Goal: Task Accomplishment & Management: Manage account settings

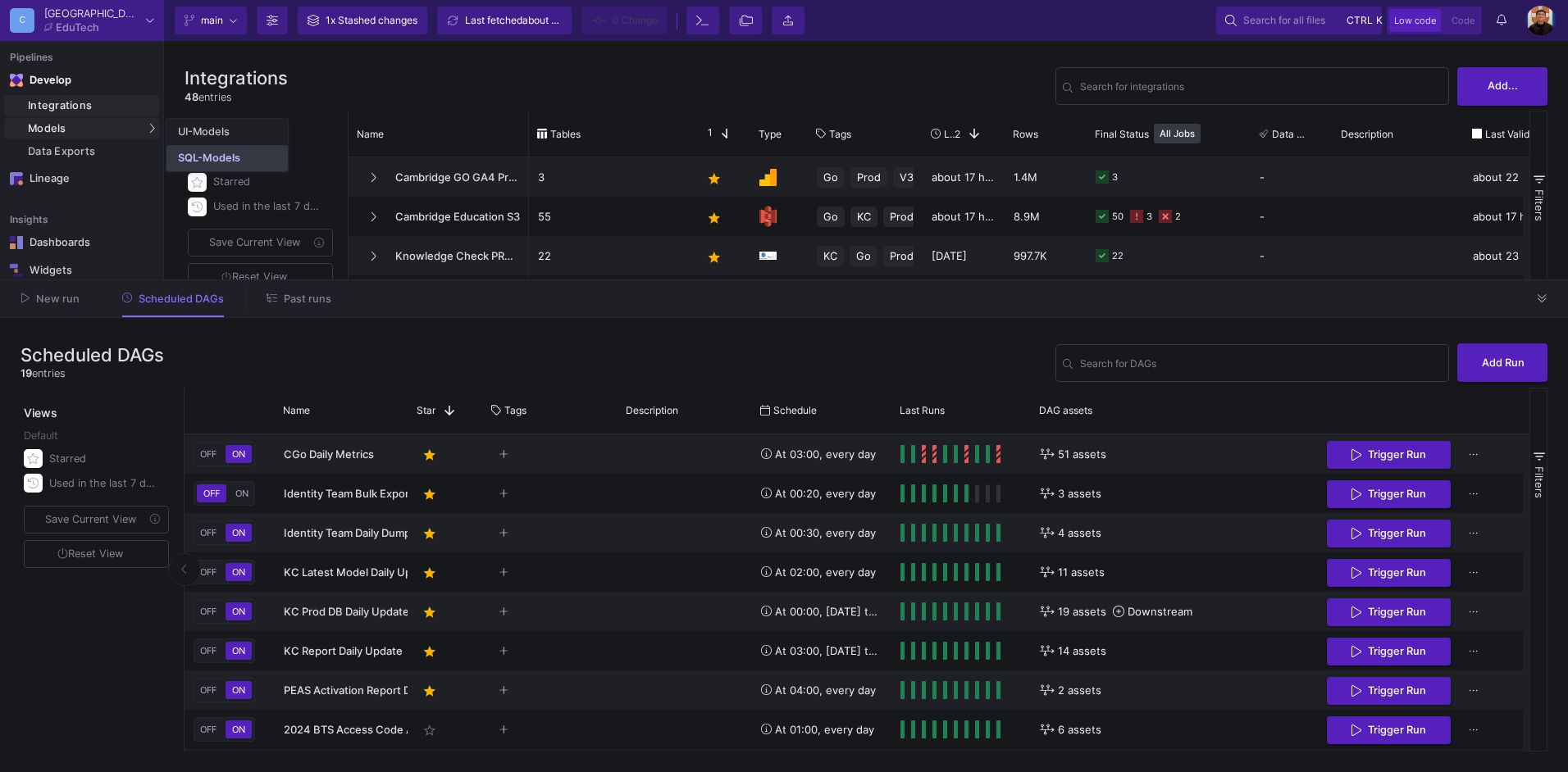
click at [177, 151] on link "SQL-Models" at bounding box center [227, 158] width 122 height 27
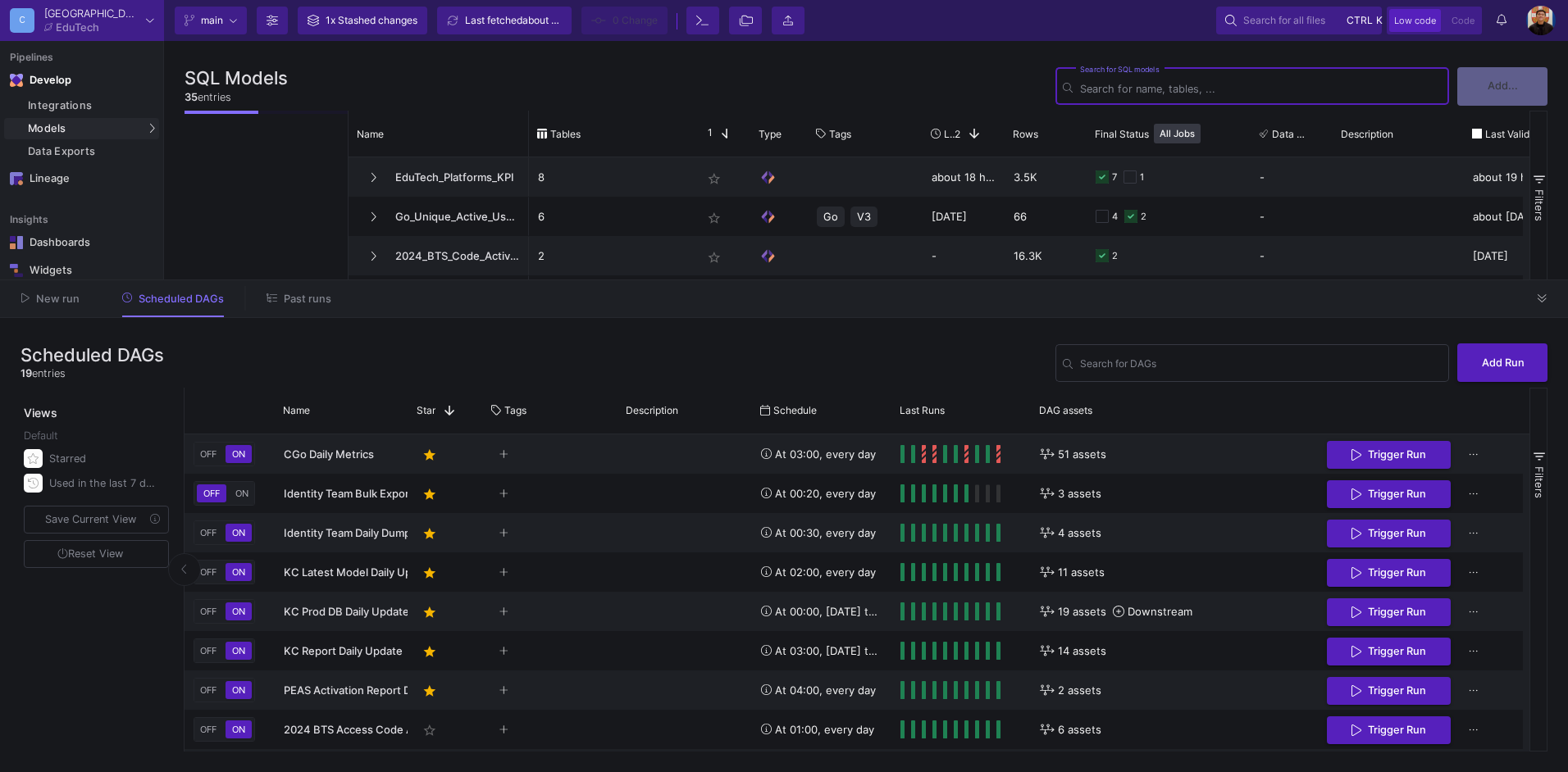
click at [1128, 84] on input "Search for DAGs" at bounding box center [1260, 89] width 361 height 12
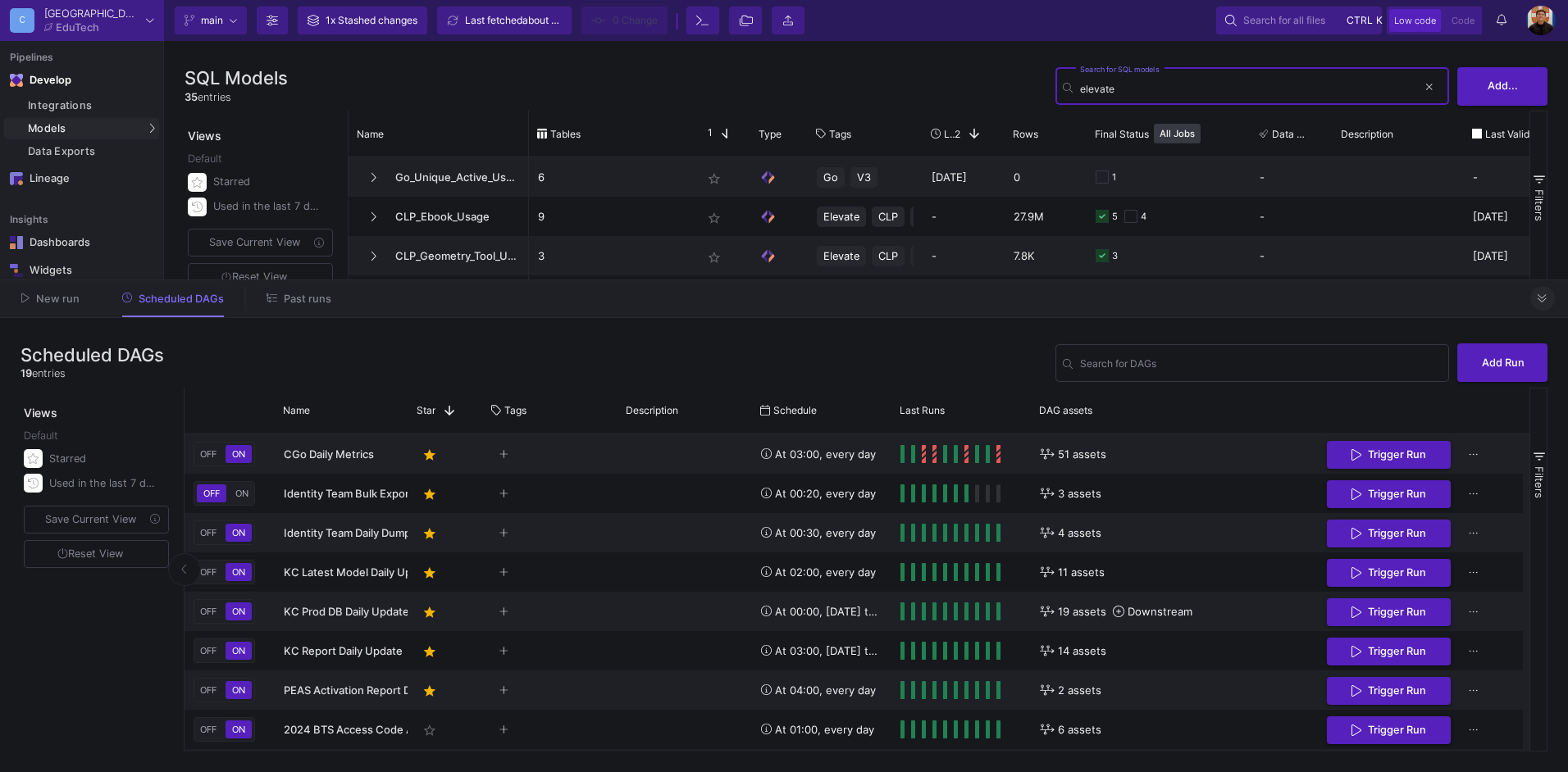
type input "elevate"
click at [1540, 305] on button at bounding box center [1542, 298] width 25 height 25
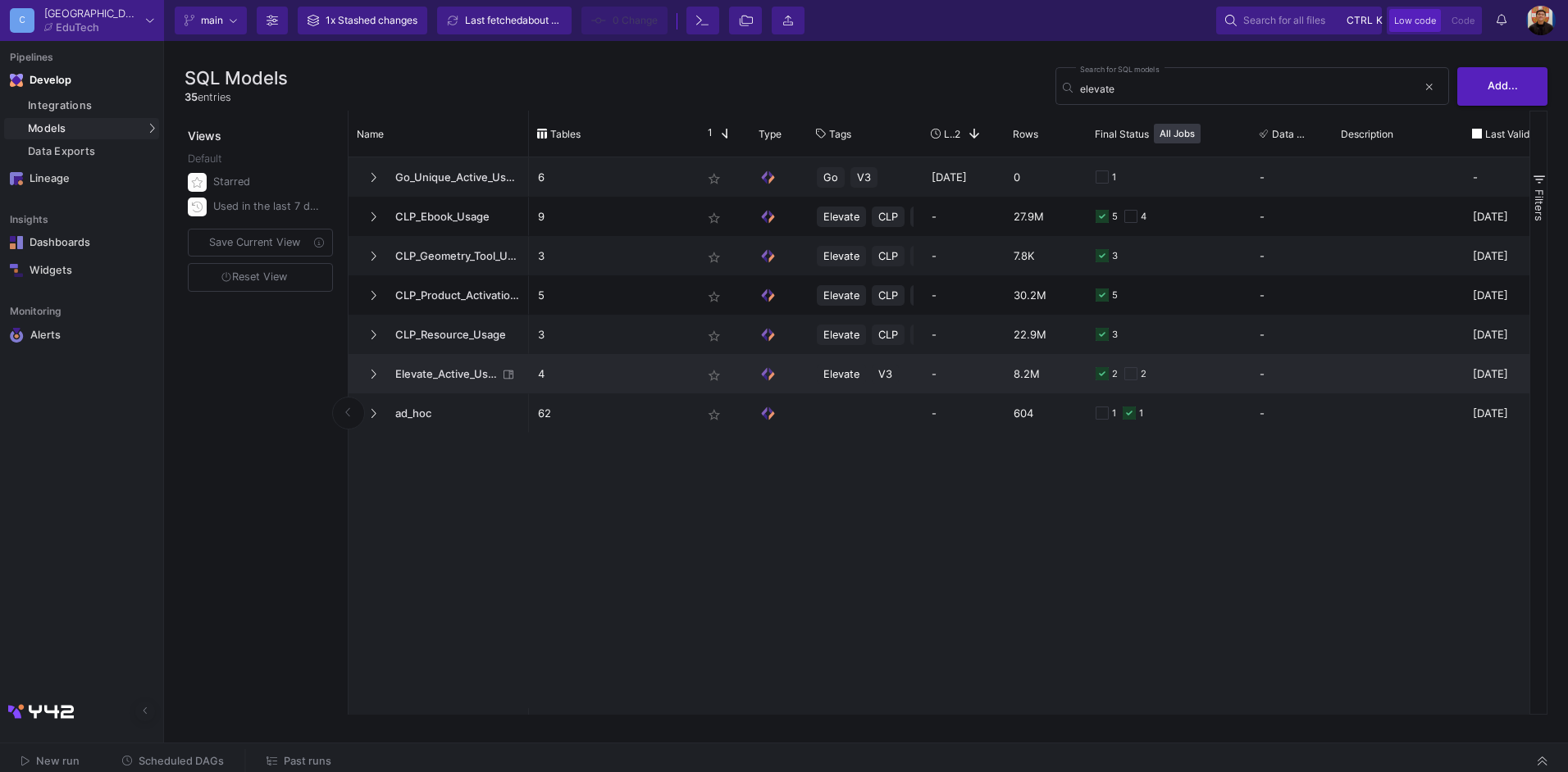
click at [571, 379] on p "4" at bounding box center [611, 374] width 146 height 38
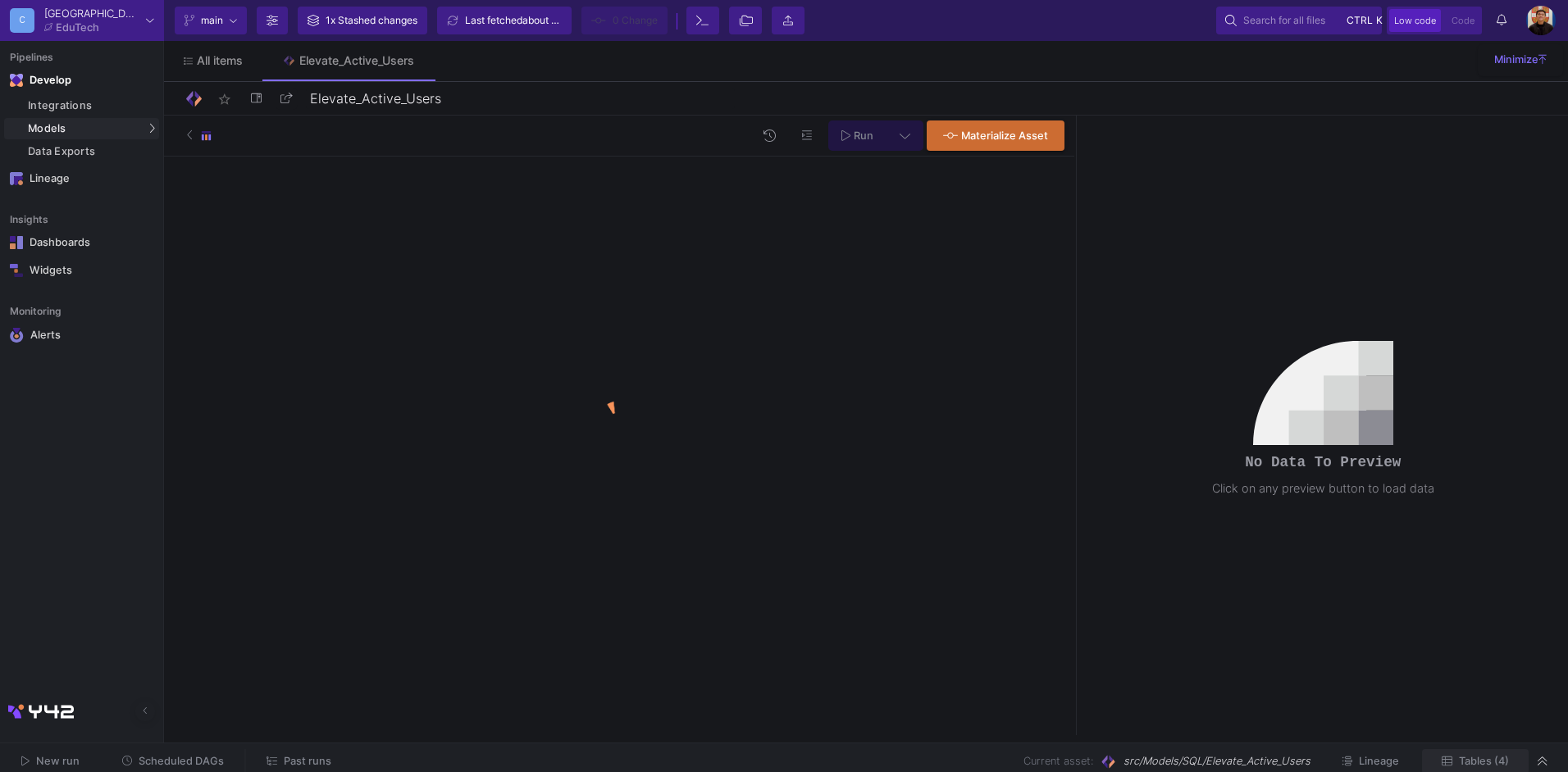
click at [1489, 757] on span "Tables (4)" at bounding box center [1484, 761] width 50 height 12
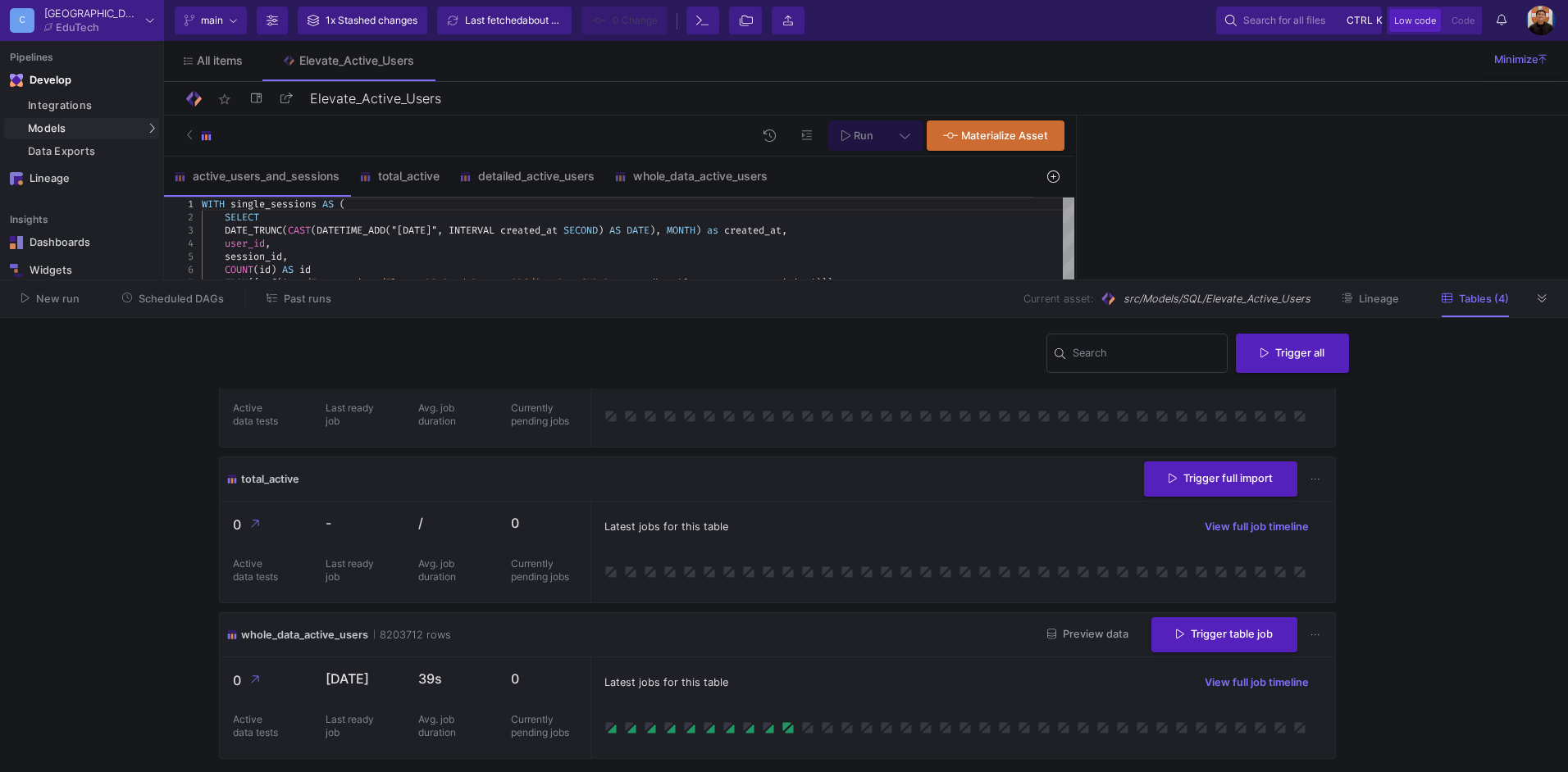
scroll to position [244, 0]
click at [1266, 631] on button "Trigger table job" at bounding box center [1224, 632] width 146 height 36
click at [1191, 705] on button "Incremental import" at bounding box center [1212, 713] width 137 height 39
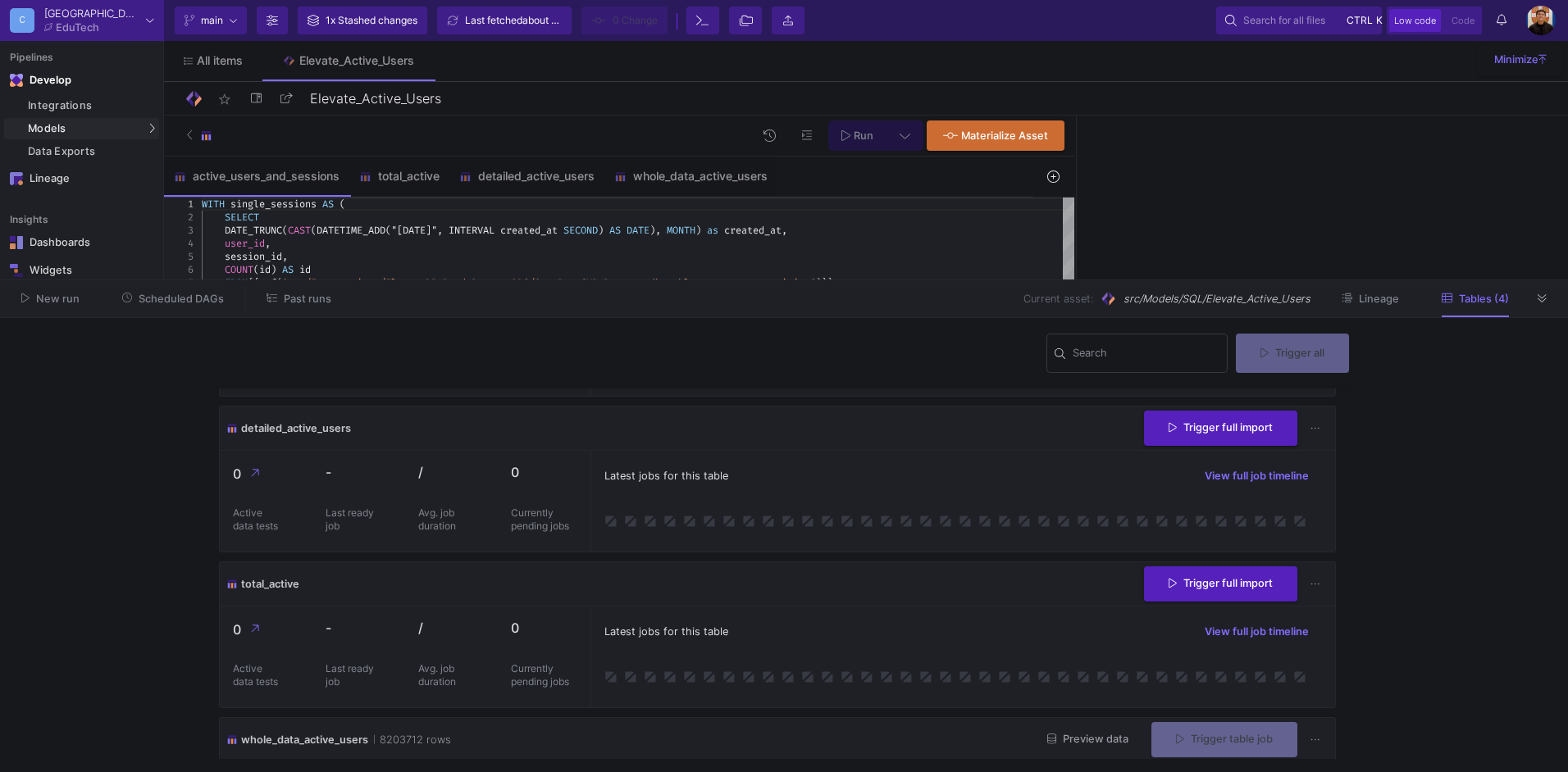
scroll to position [0, 0]
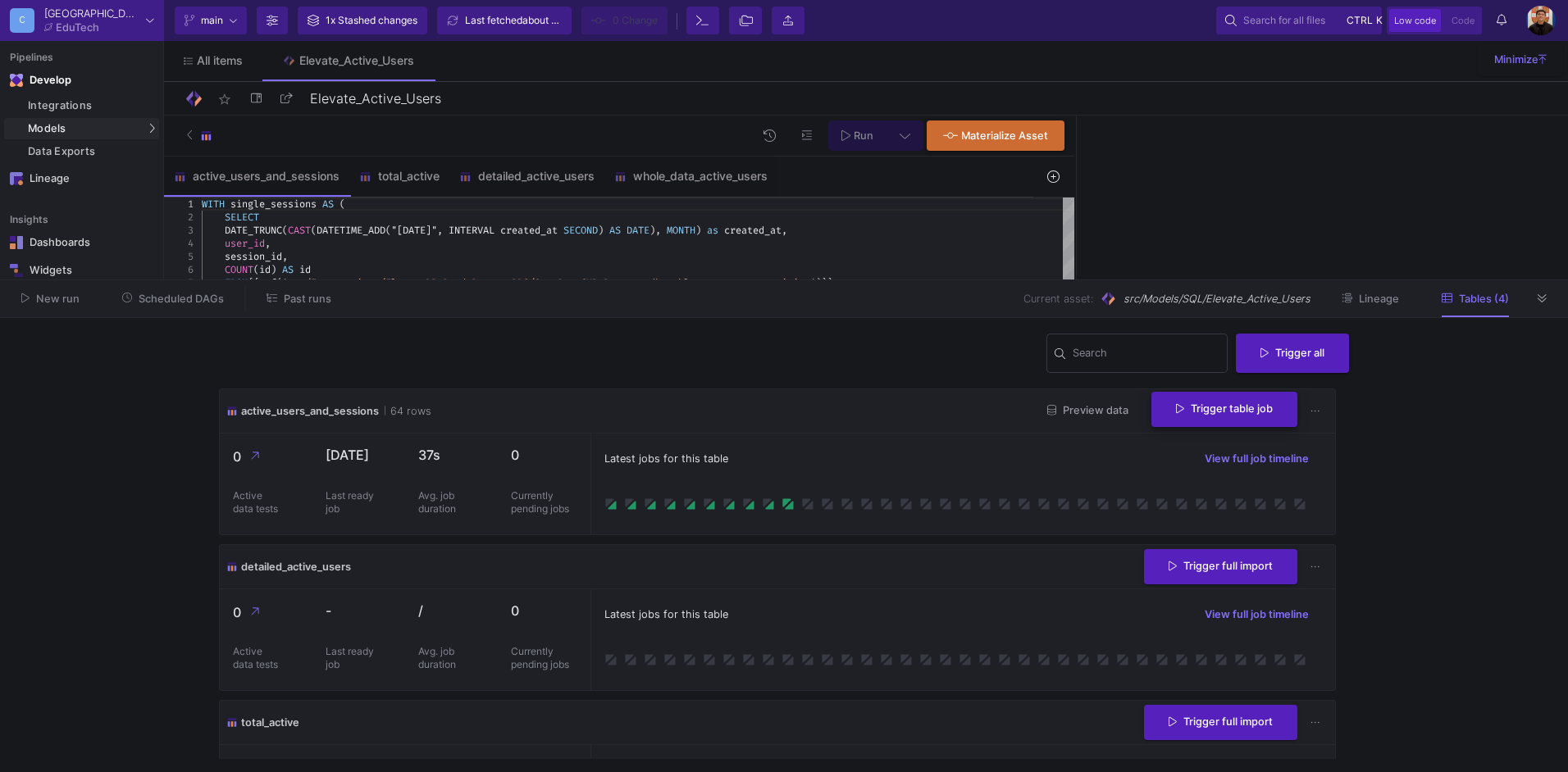
click at [1219, 424] on button "Trigger table job" at bounding box center [1224, 409] width 146 height 36
click at [1197, 495] on button "Incremental import" at bounding box center [1212, 490] width 137 height 39
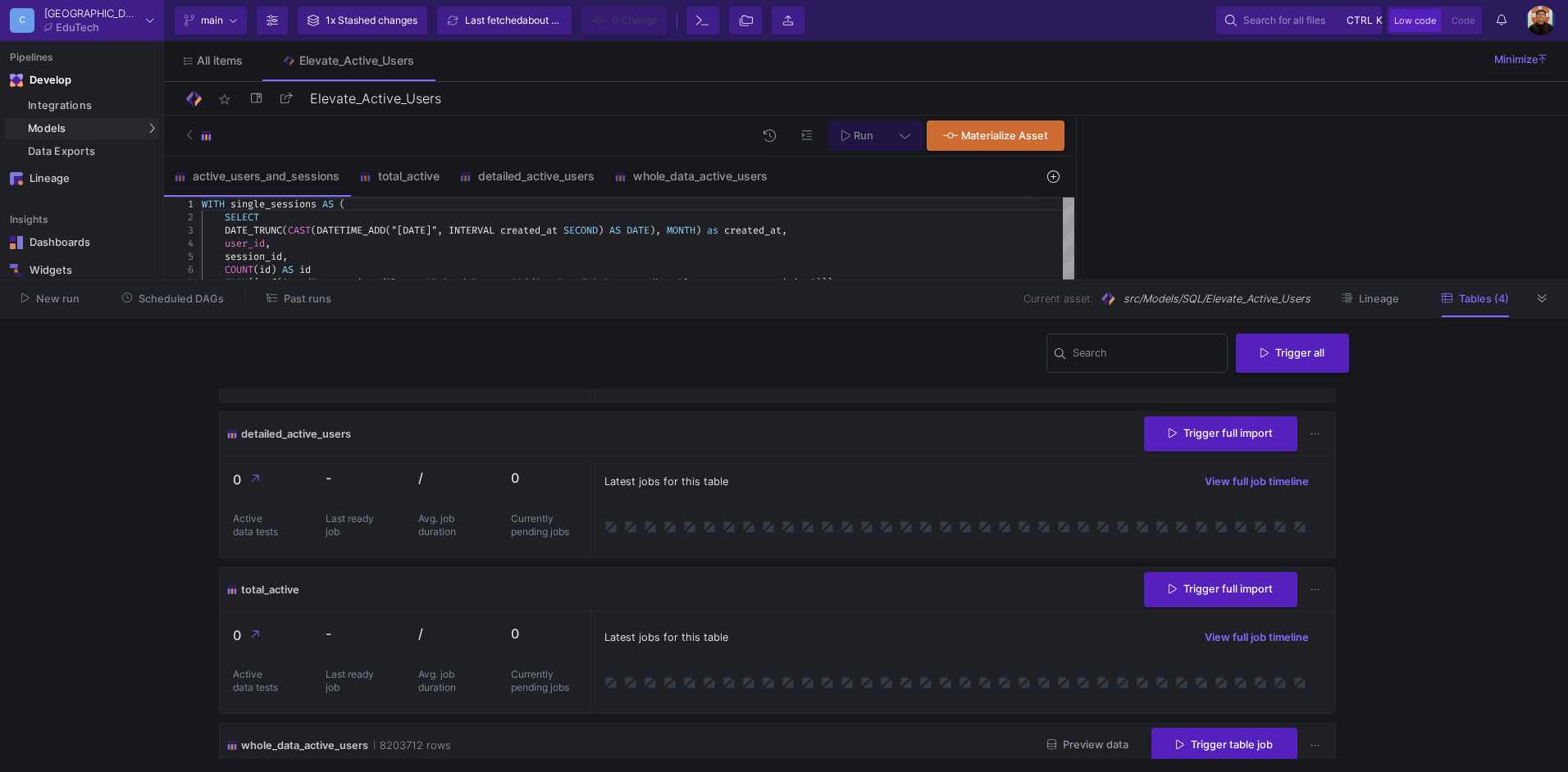
scroll to position [244, 0]
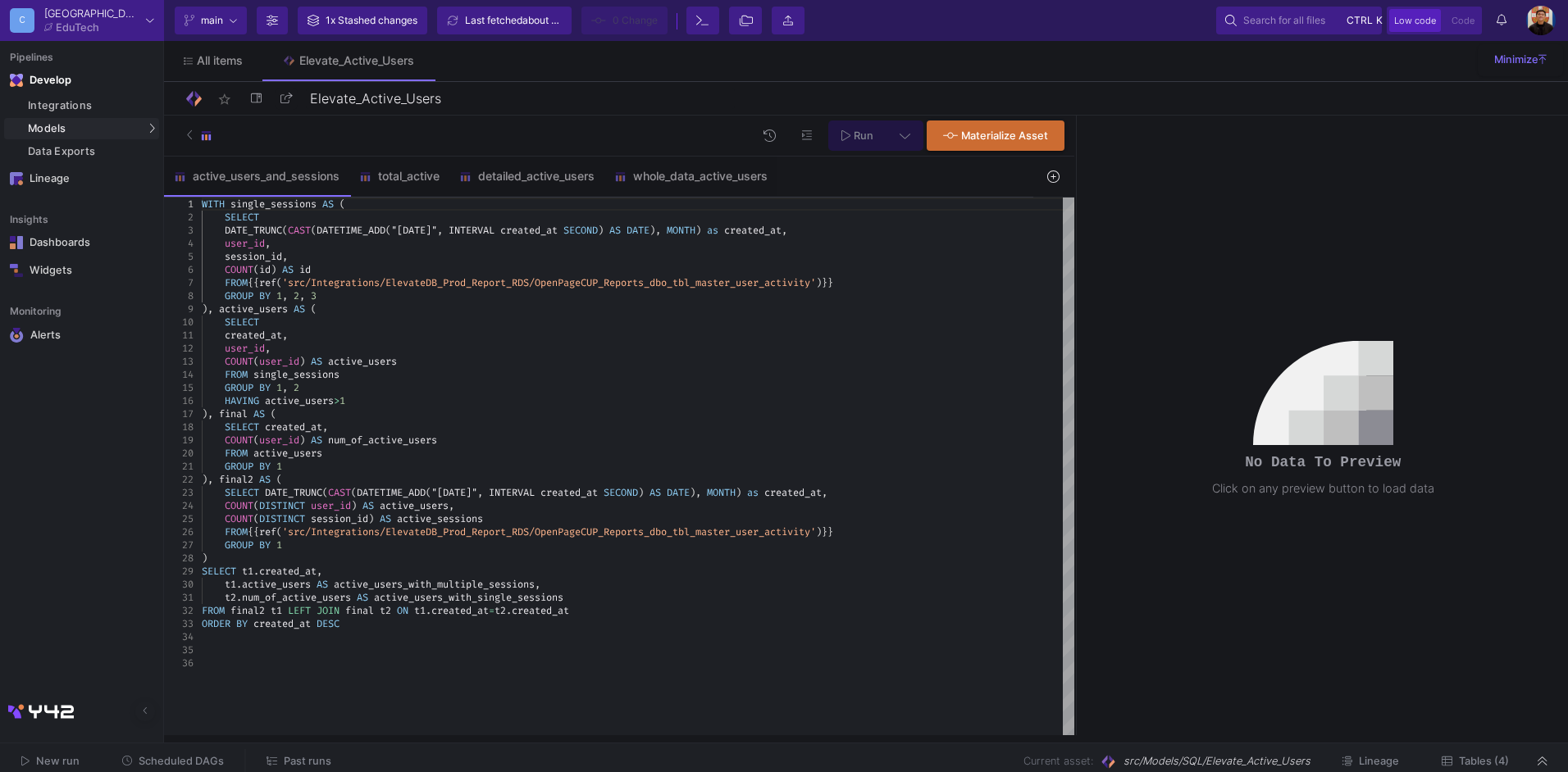
click at [1462, 756] on span "Tables (4)" at bounding box center [1484, 761] width 50 height 12
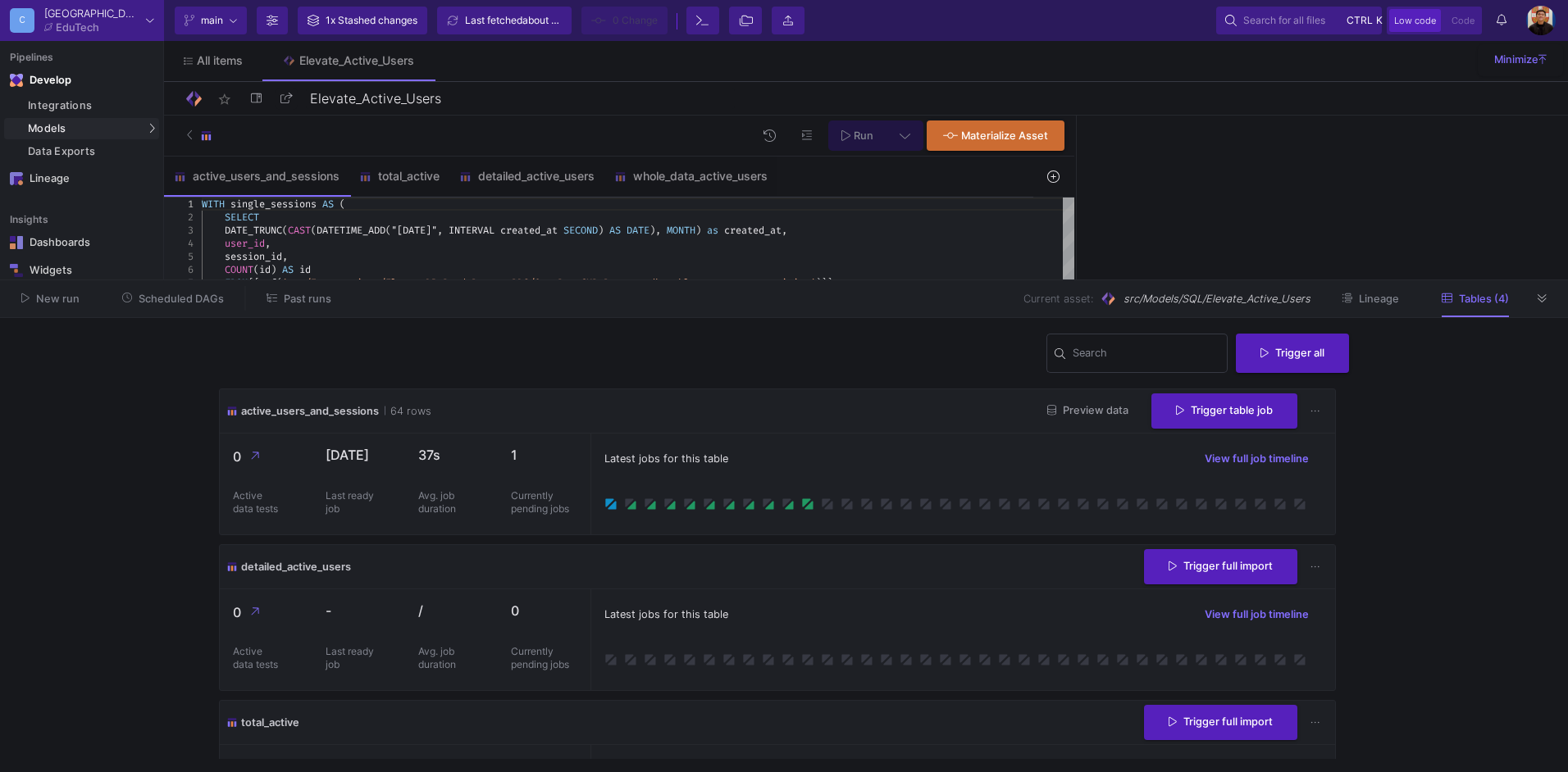
click at [1523, 291] on button "Tables (4)" at bounding box center [1475, 299] width 107 height 26
click at [1534, 299] on button at bounding box center [1542, 298] width 25 height 25
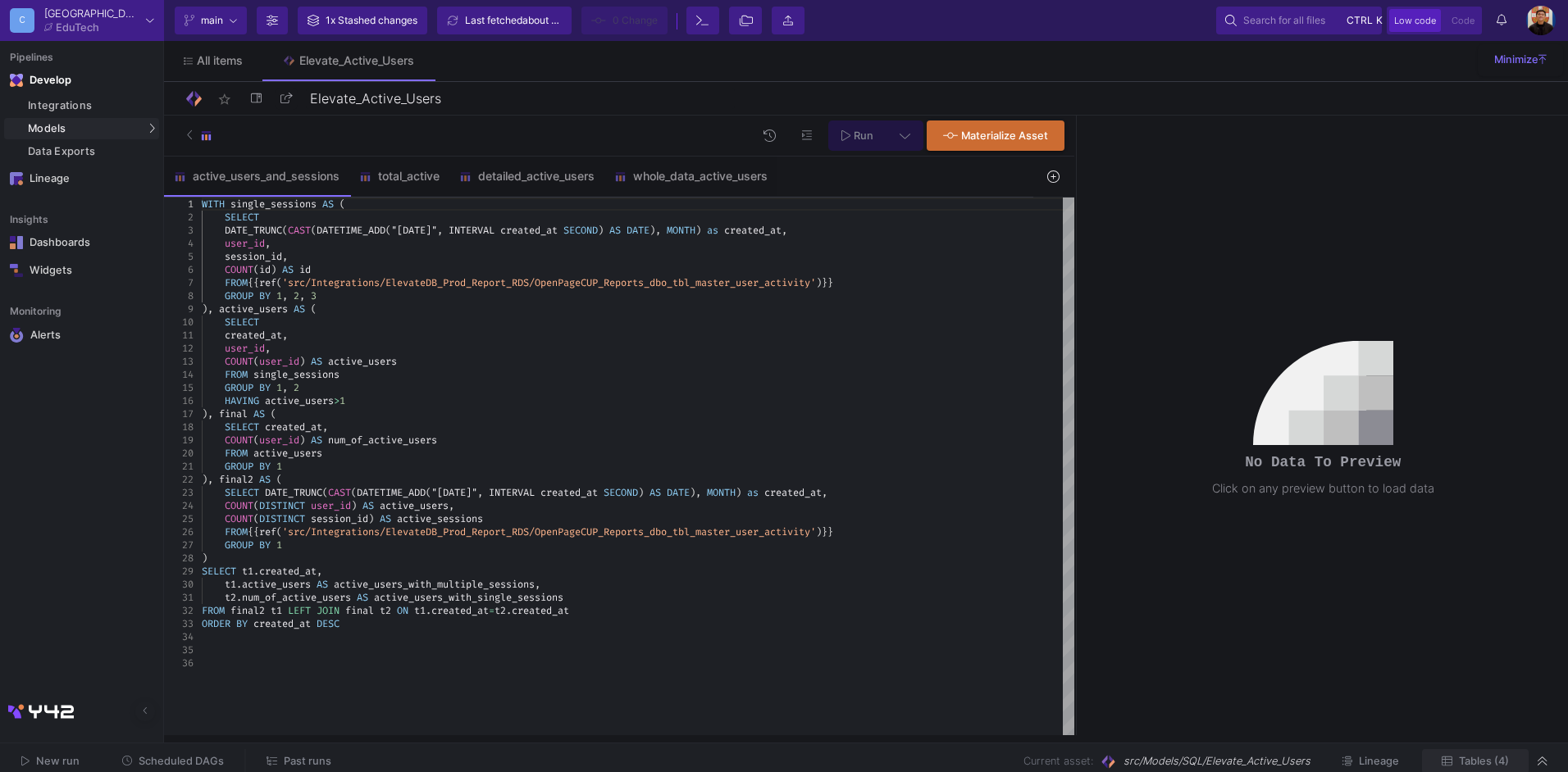
click at [1488, 762] on span "Tables (4)" at bounding box center [1484, 761] width 50 height 12
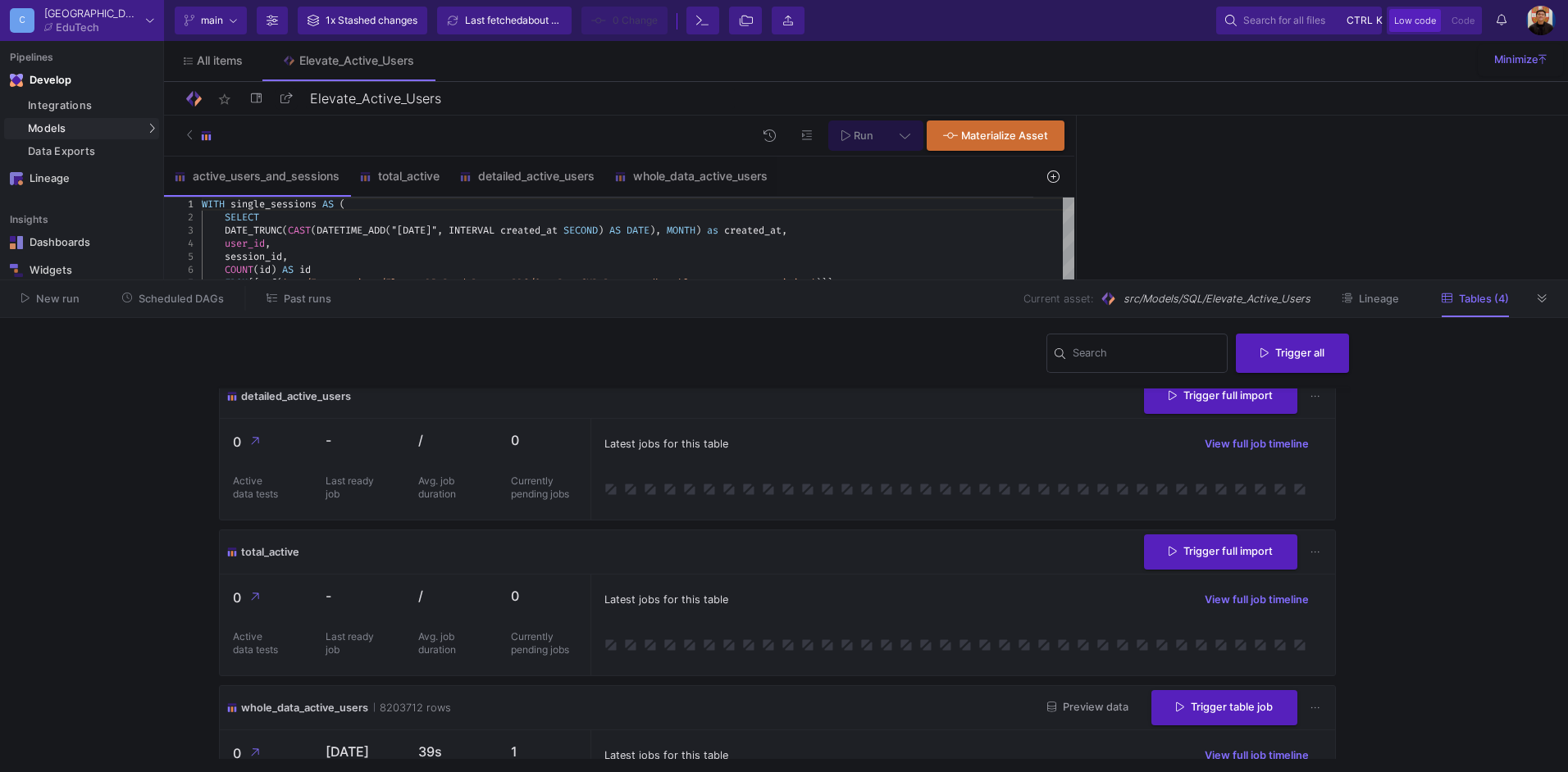
scroll to position [244, 0]
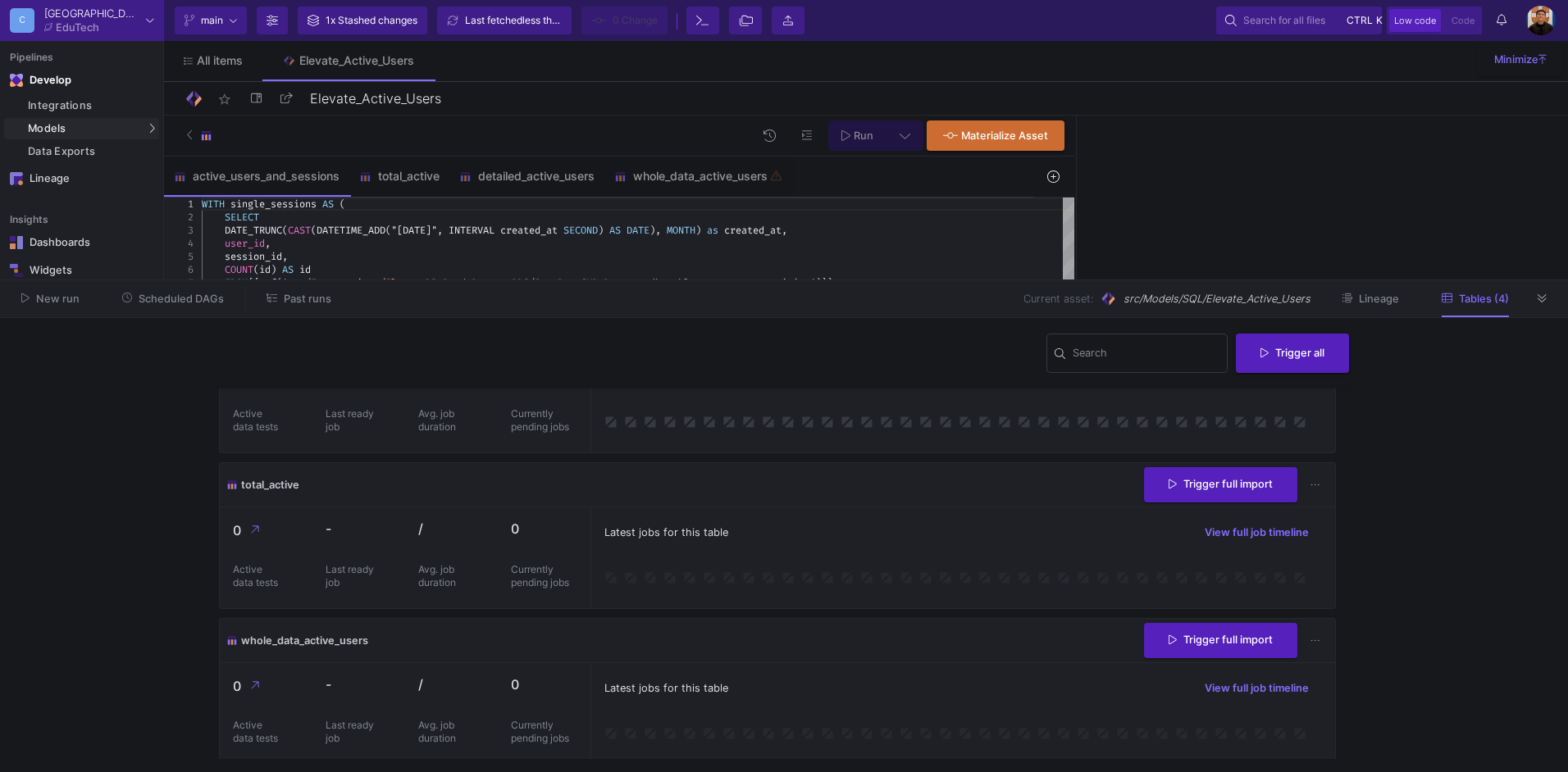
scroll to position [244, 0]
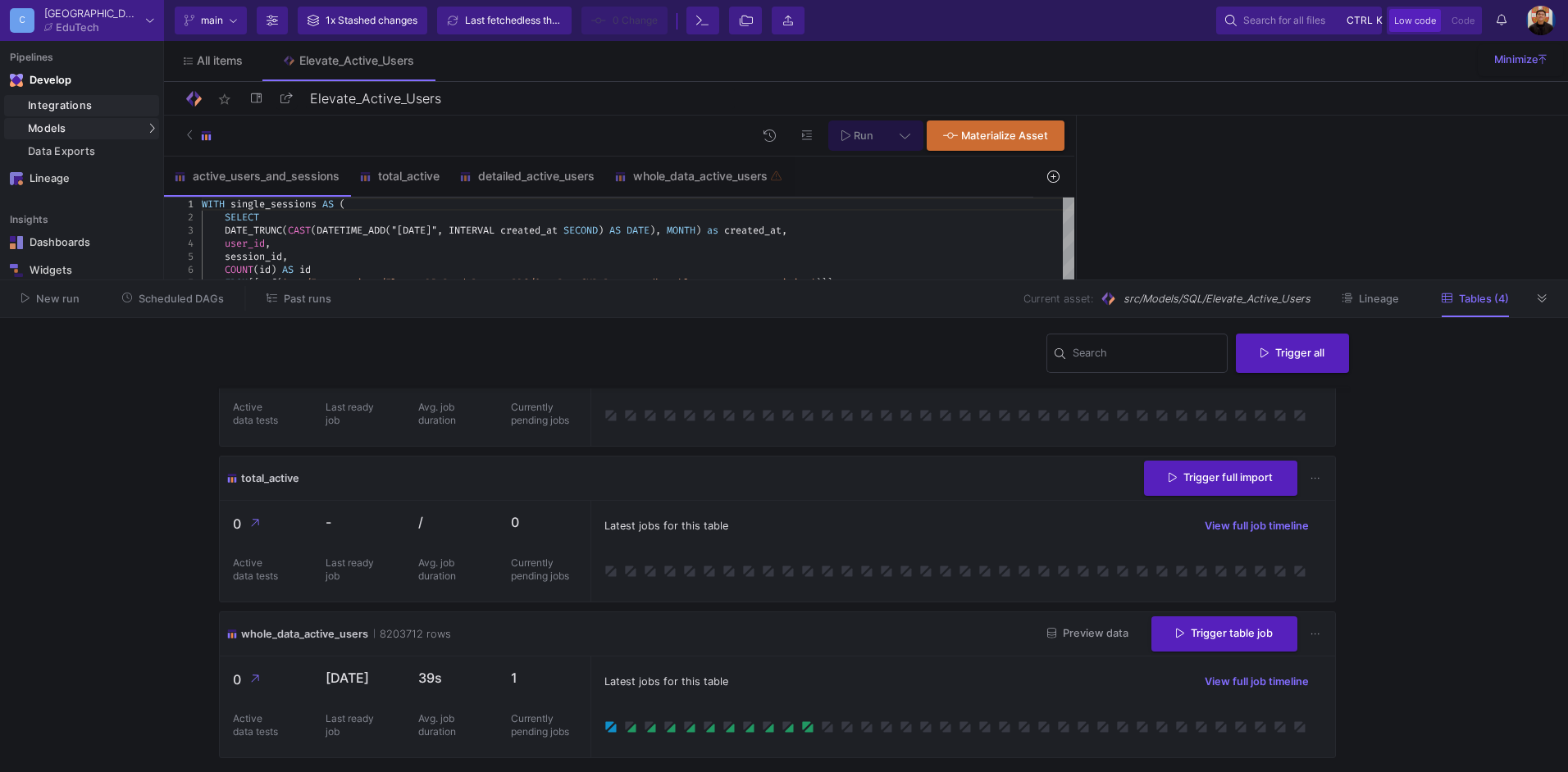
click at [85, 108] on div "Integrations" at bounding box center [91, 105] width 127 height 13
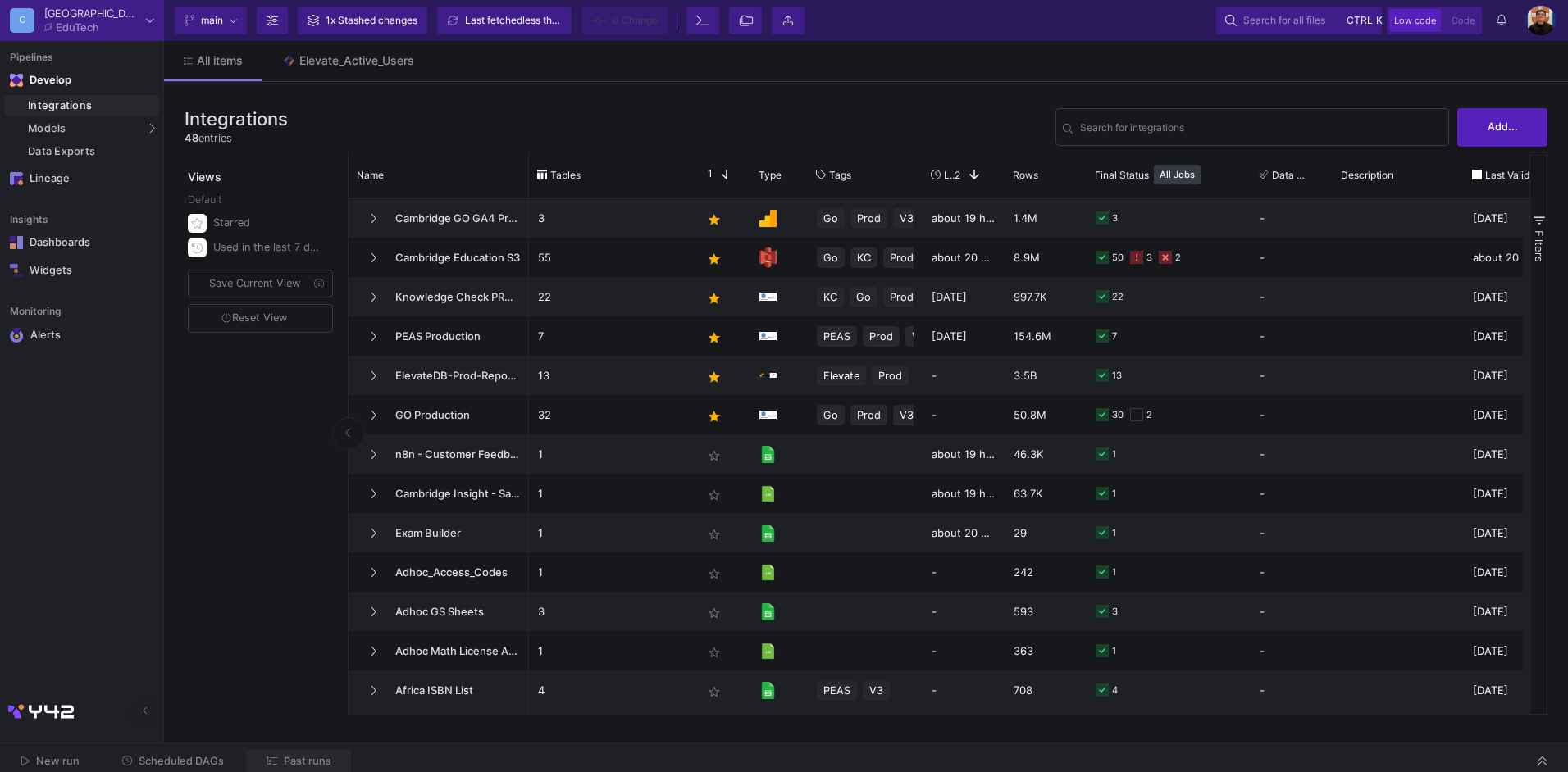
click at [290, 764] on span "Past runs" at bounding box center [307, 761] width 48 height 12
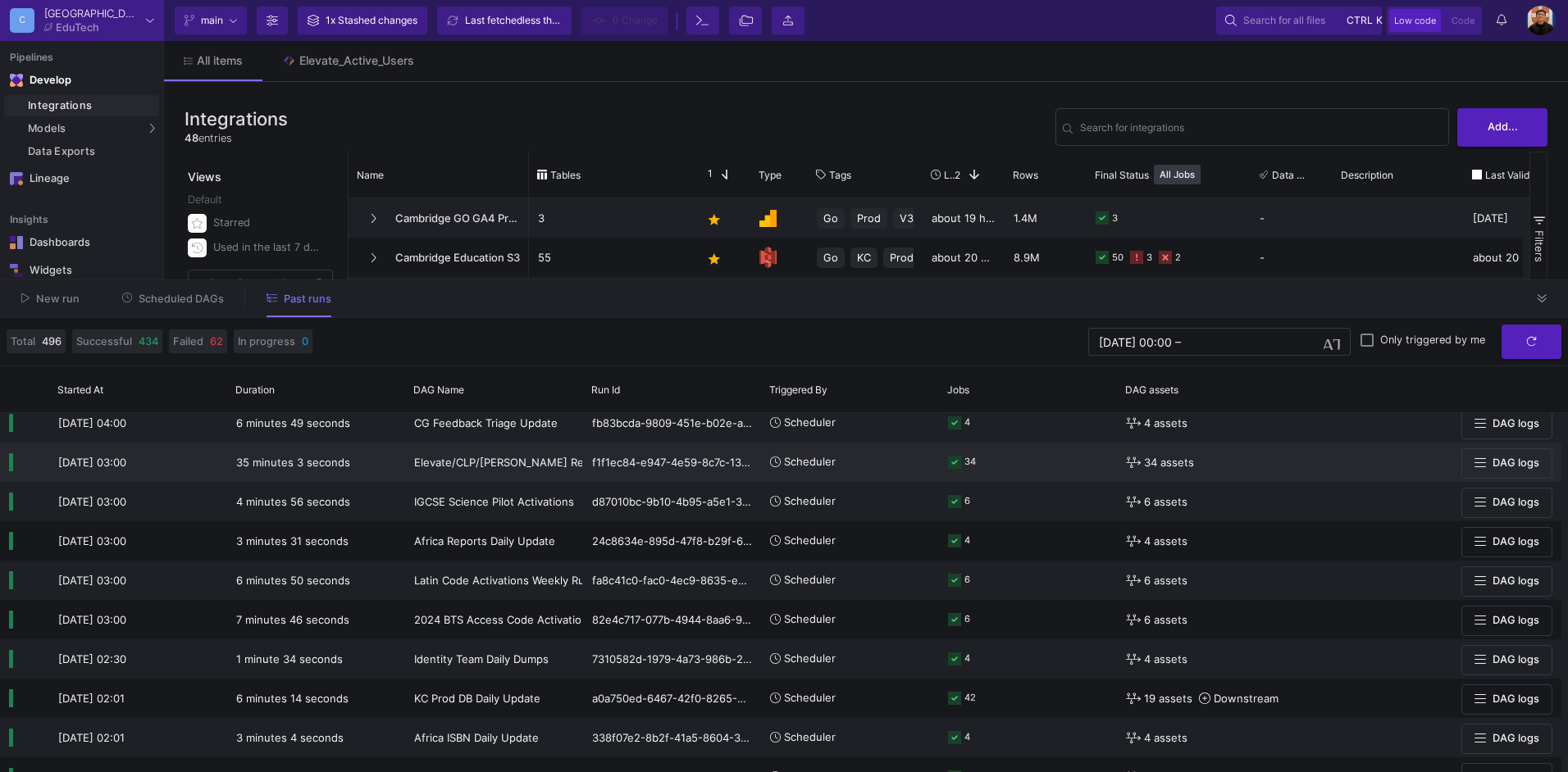
scroll to position [410, 0]
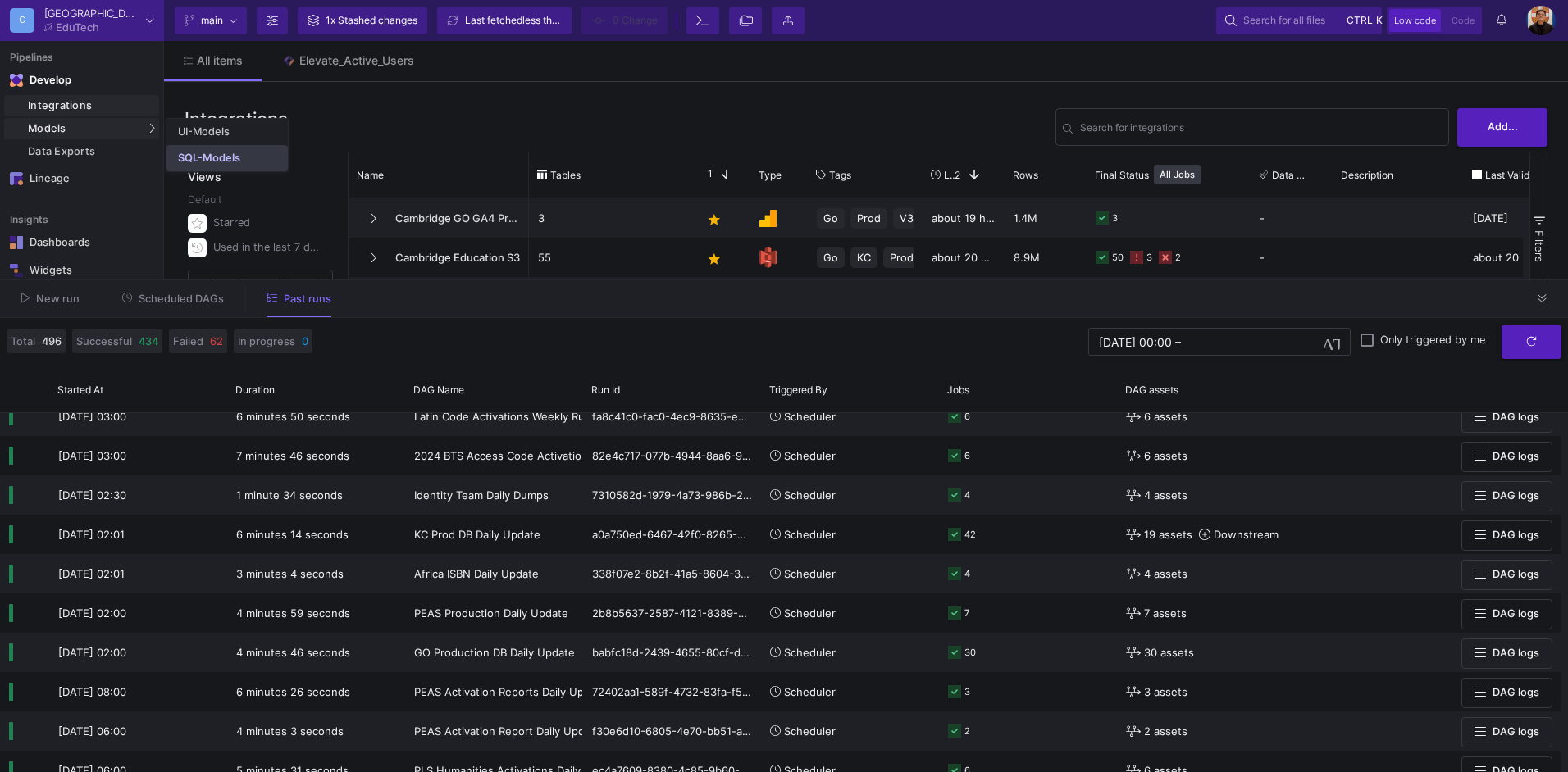
click at [207, 156] on div "SQL-Models" at bounding box center [209, 158] width 62 height 13
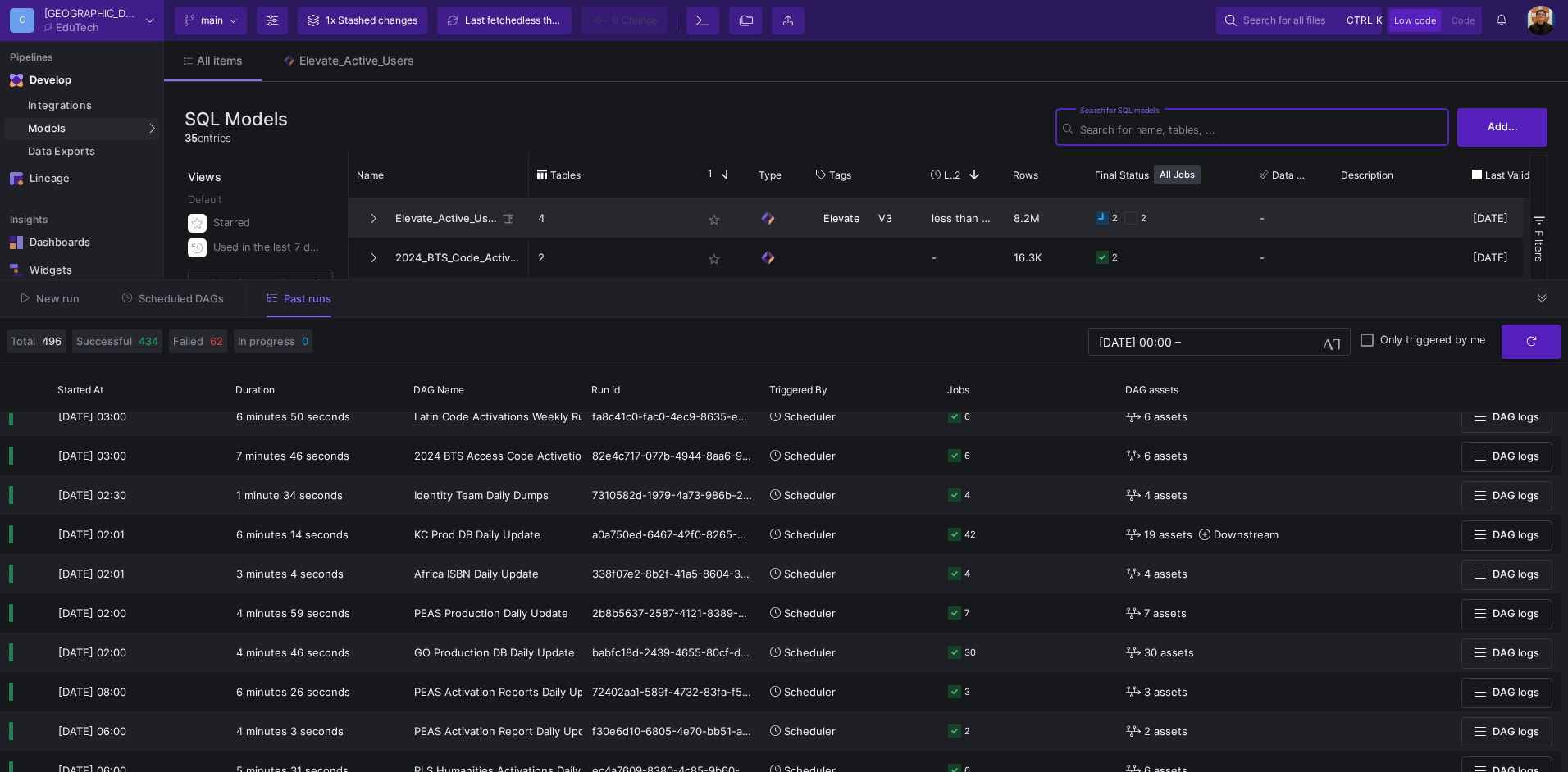
click at [421, 210] on span "Elevate_Active_Users" at bounding box center [441, 219] width 113 height 38
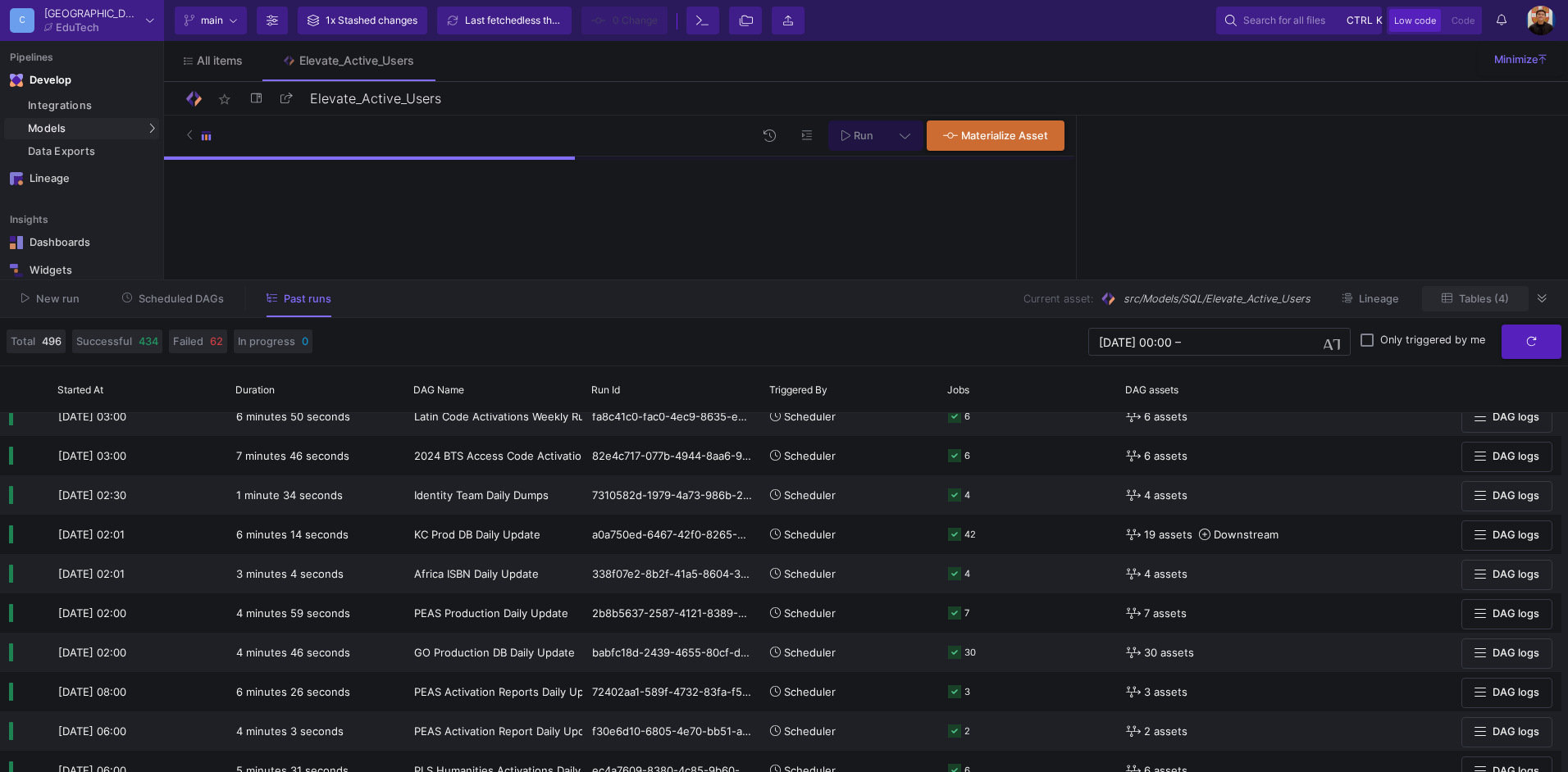
click at [1491, 299] on span "Tables (4)" at bounding box center [1484, 298] width 50 height 12
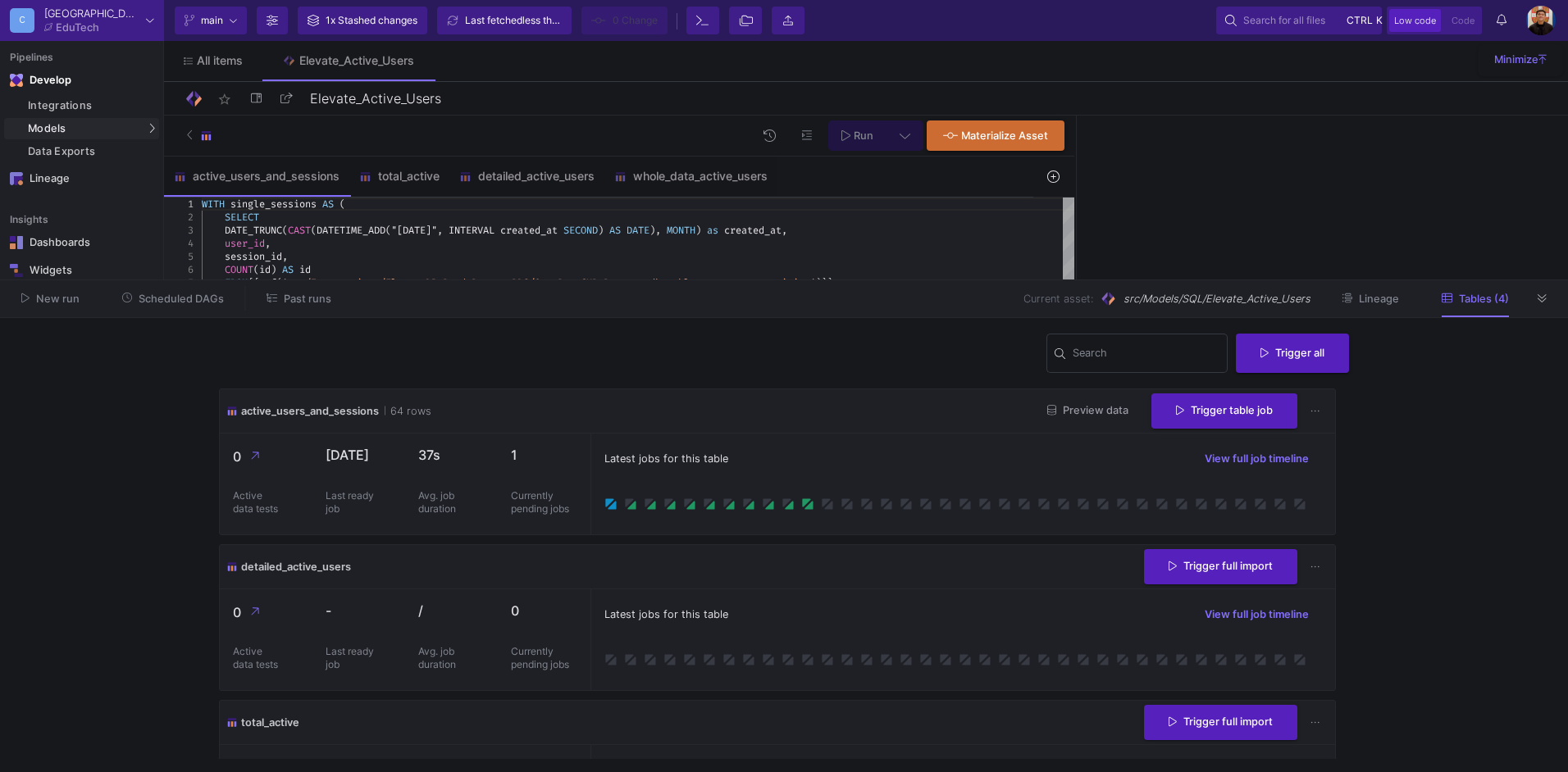
click at [940, 465] on div "Latest jobs for this table View full job timeline" at bounding box center [963, 459] width 717 height 25
click at [1072, 414] on span "Preview data" at bounding box center [1088, 410] width 81 height 12
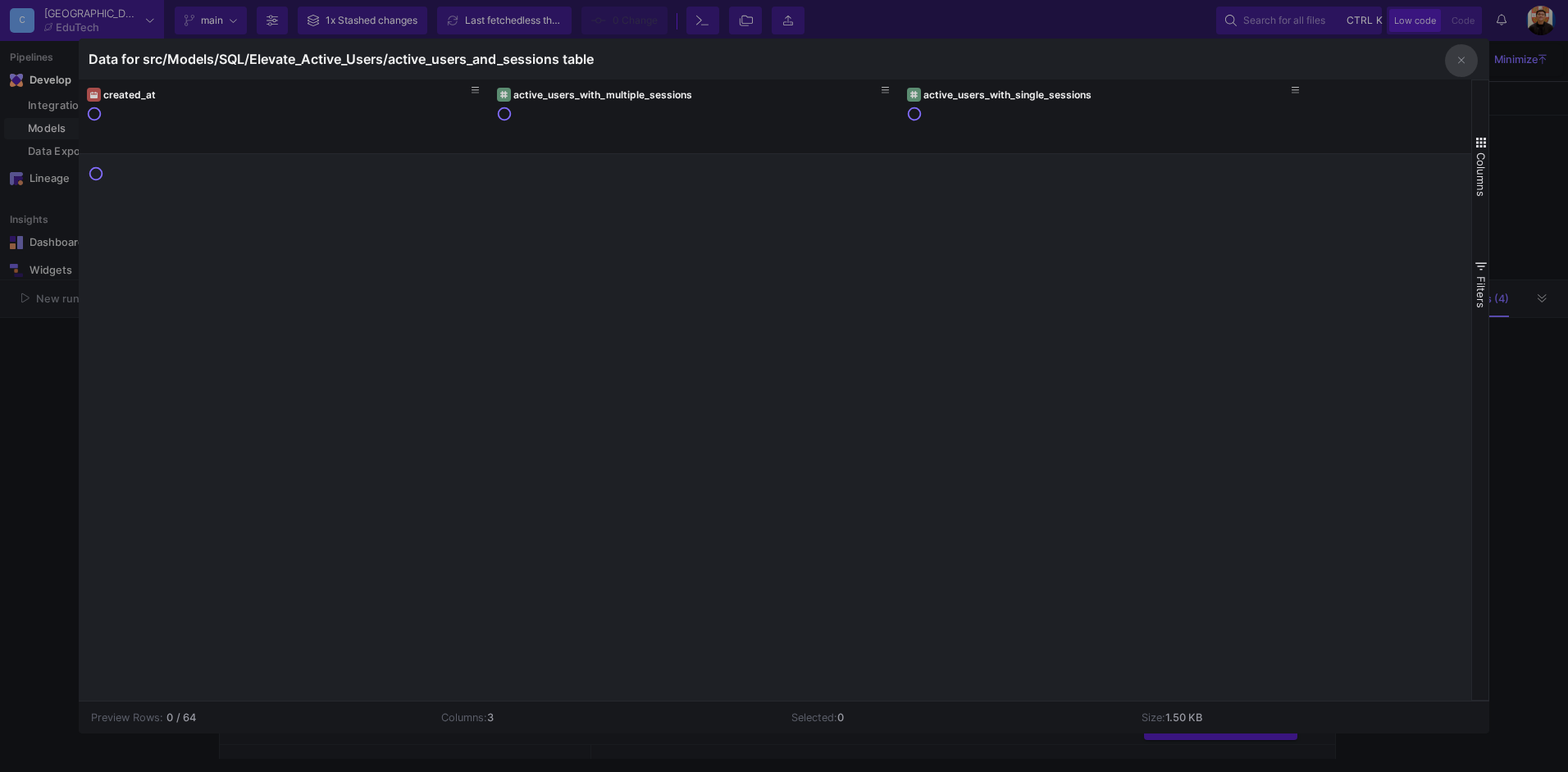
click at [1522, 352] on div at bounding box center [784, 386] width 1568 height 772
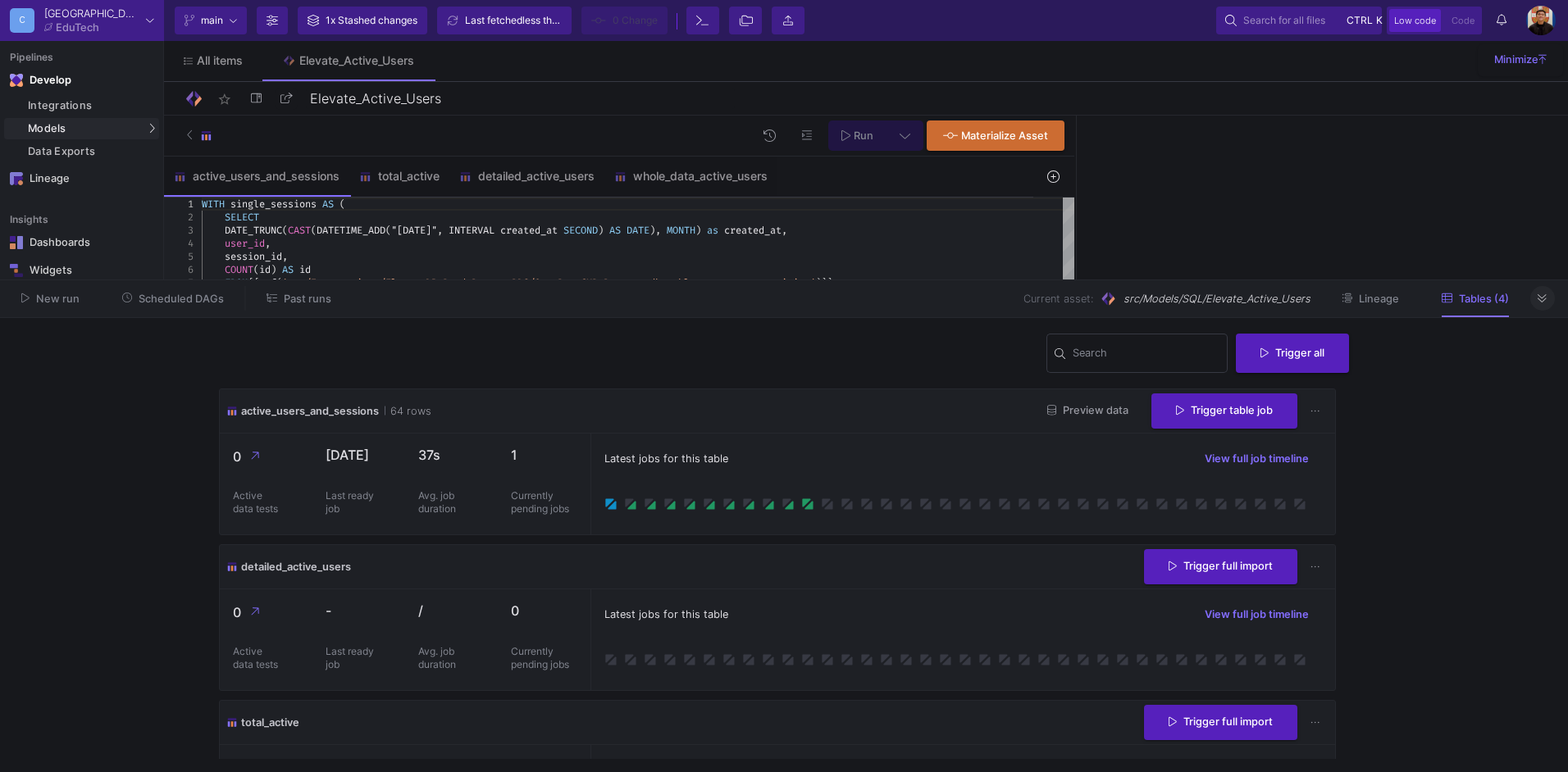
click at [1537, 304] on button at bounding box center [1542, 298] width 25 height 25
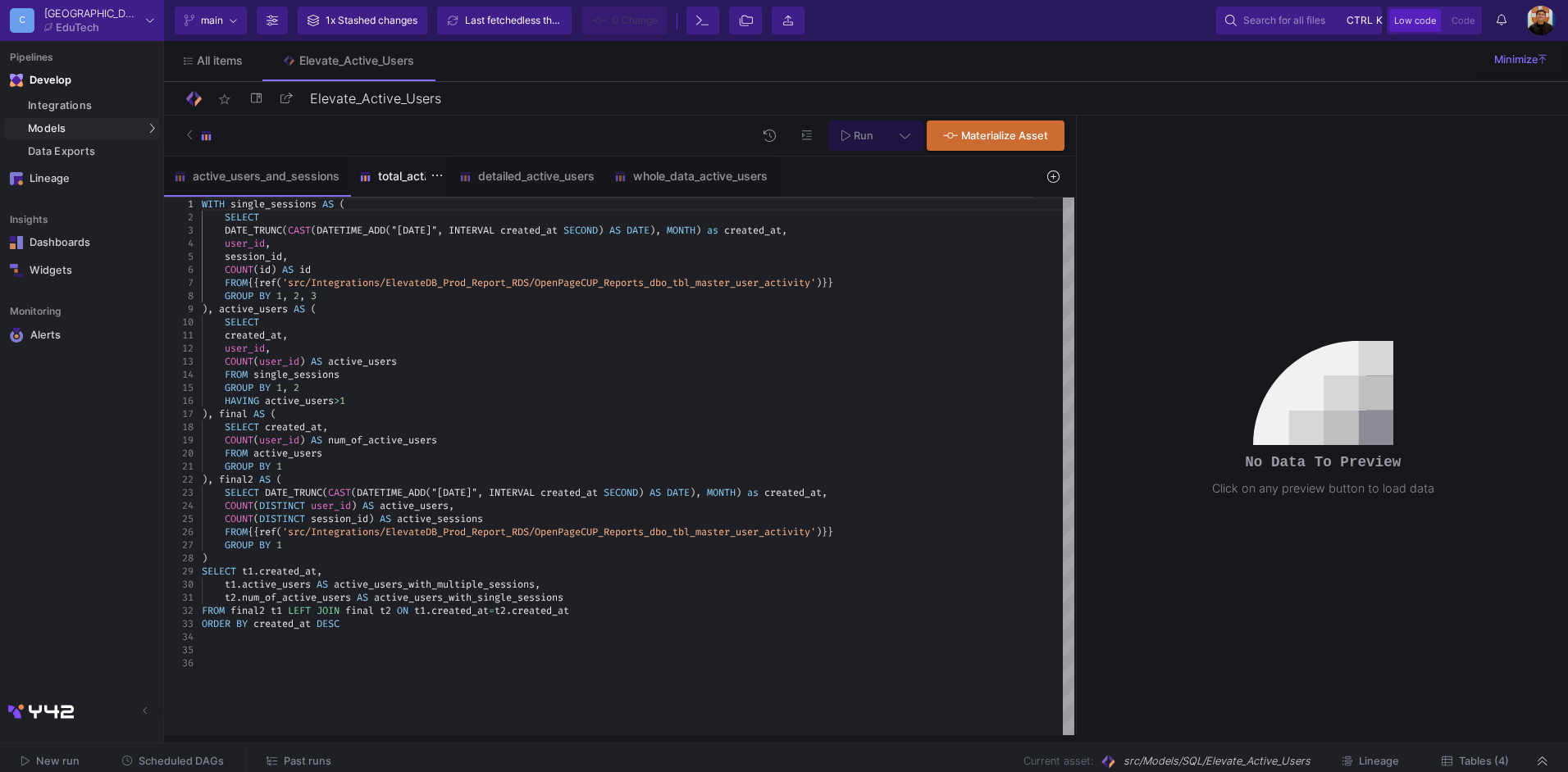
click at [416, 179] on div "total_active" at bounding box center [400, 177] width 81 height 13
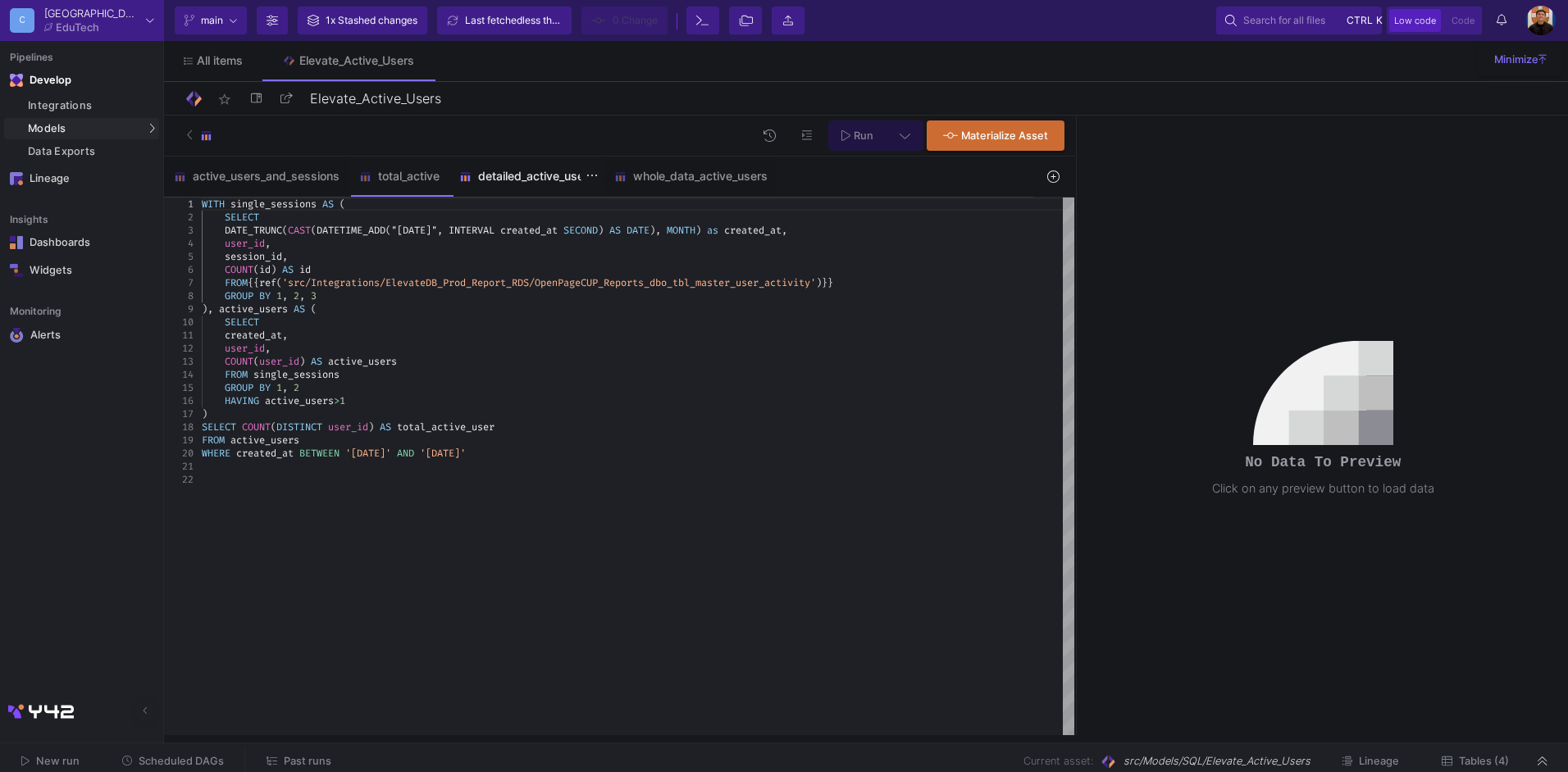
click at [510, 173] on div "detailed_active_users" at bounding box center [527, 177] width 135 height 13
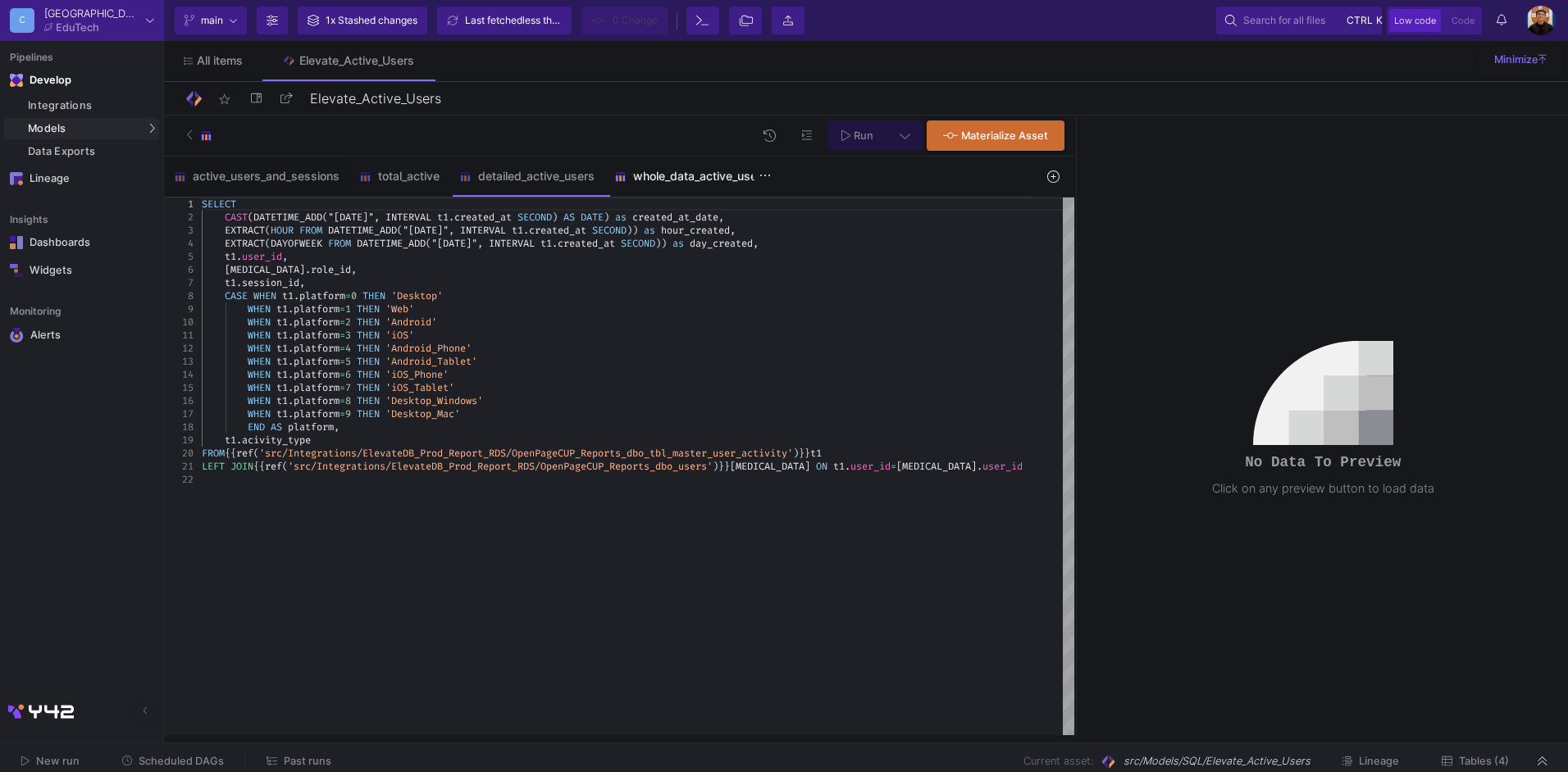
click at [692, 177] on div "whole_data_active_users" at bounding box center [691, 177] width 154 height 13
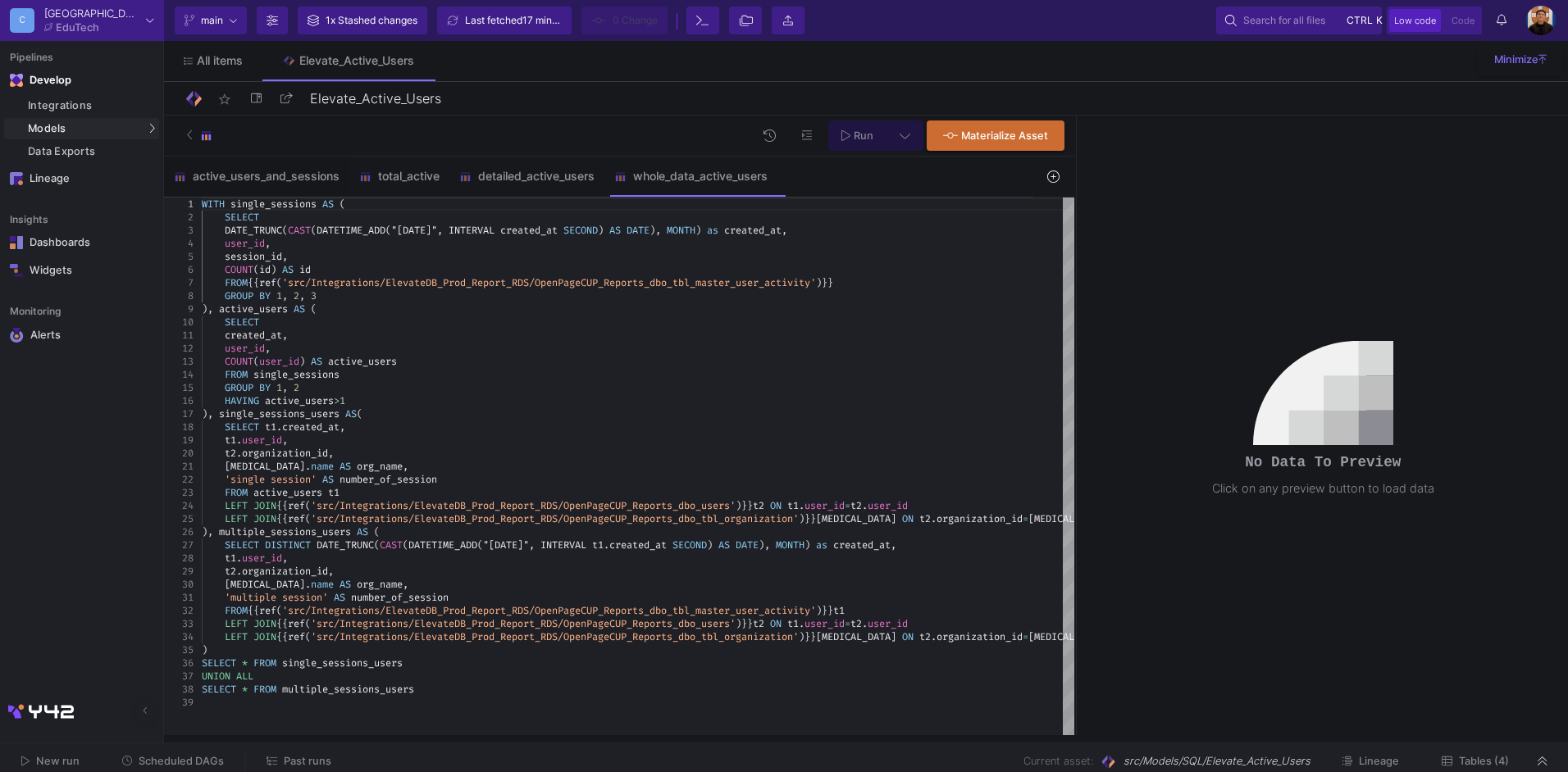
click at [1479, 756] on span "Tables (4)" at bounding box center [1484, 761] width 50 height 12
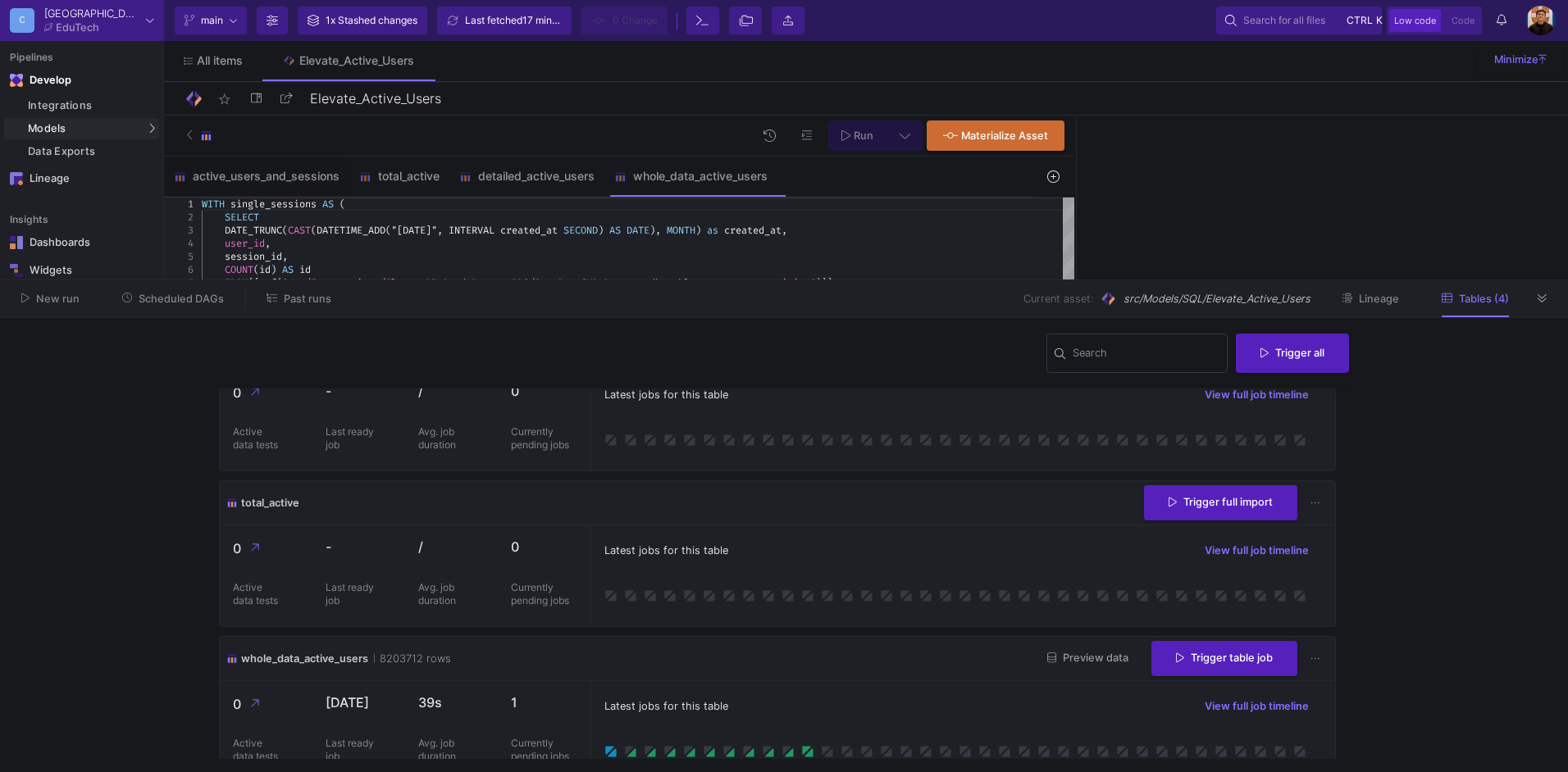
scroll to position [244, 0]
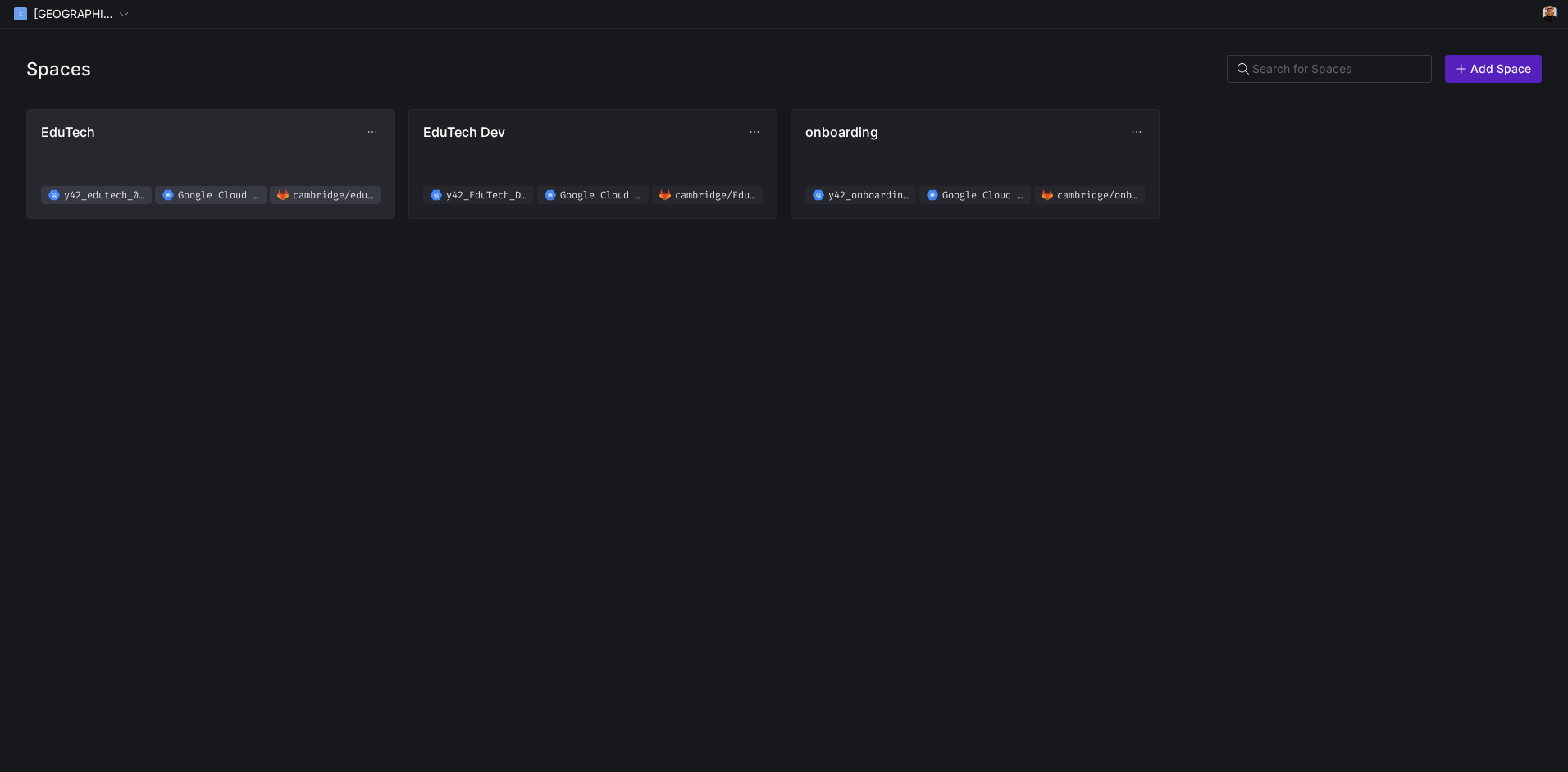
click at [218, 160] on span "EduTech y42_edutech_02f619b8d4e94d2ab8830fef0a38a076 Google Cloud Storage [GEOG…" at bounding box center [210, 164] width 339 height 80
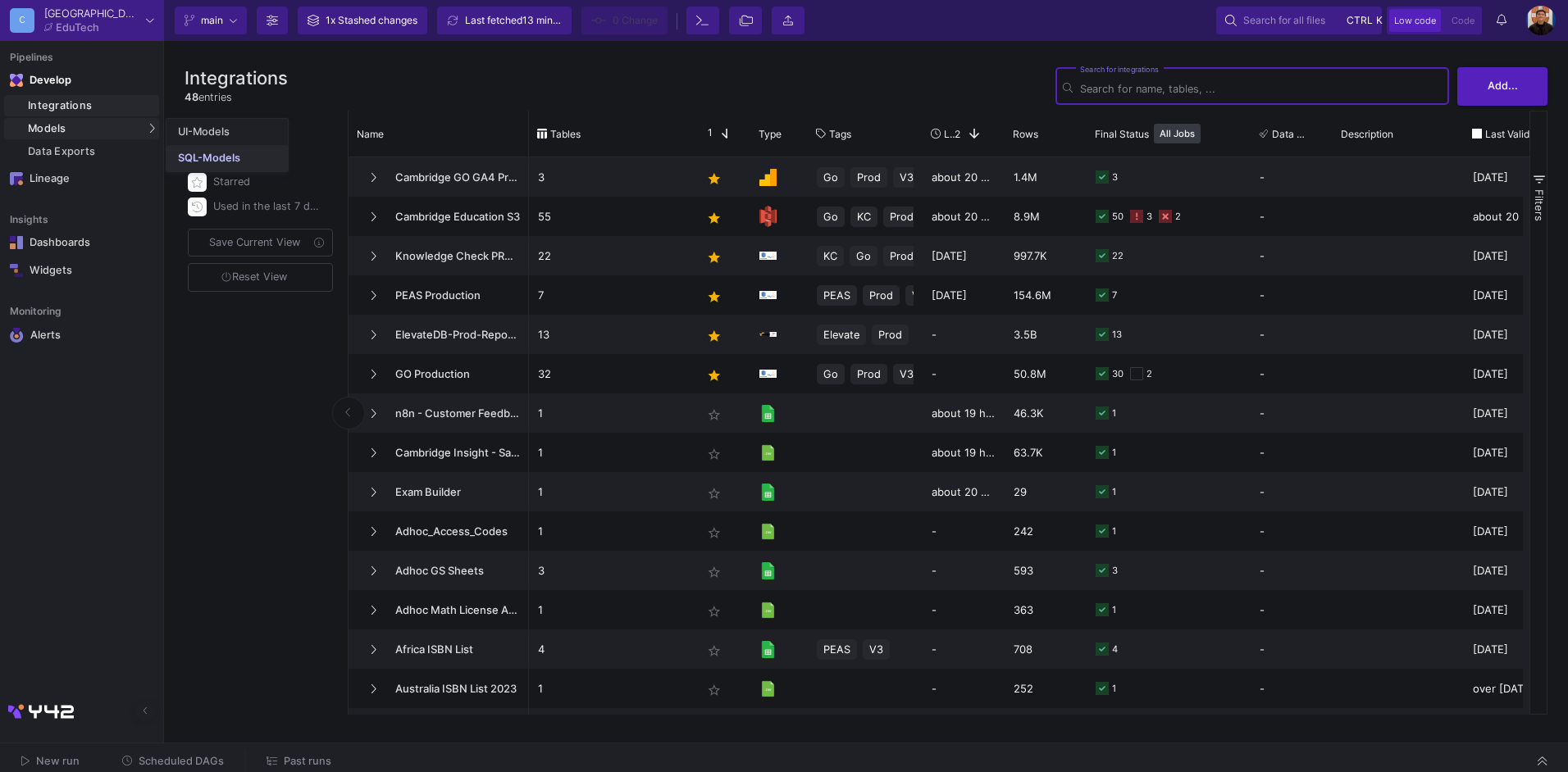
click at [256, 155] on link "SQL-Models" at bounding box center [227, 158] width 122 height 27
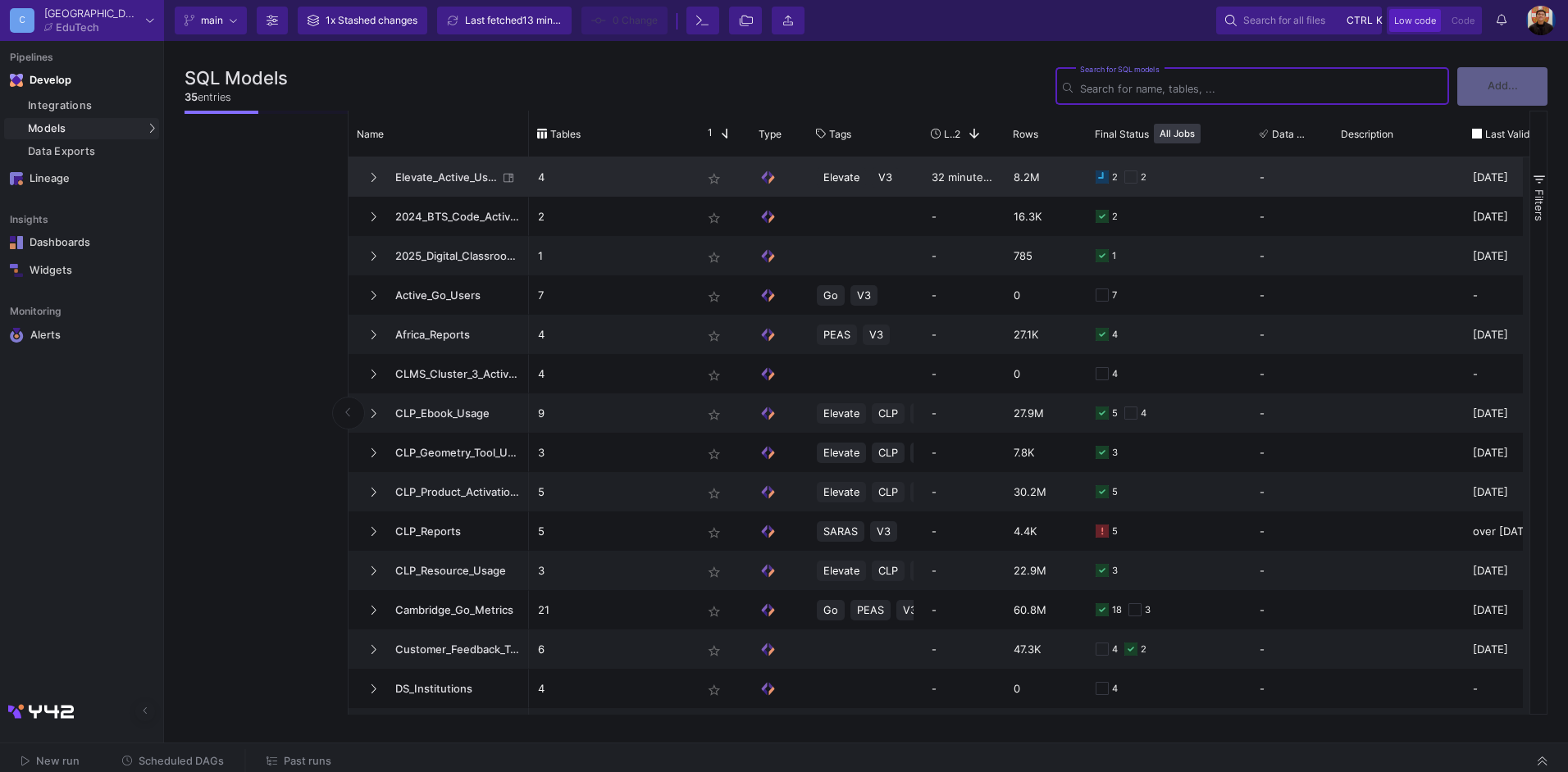
click at [450, 175] on span "Elevate_Active_Users" at bounding box center [441, 177] width 113 height 38
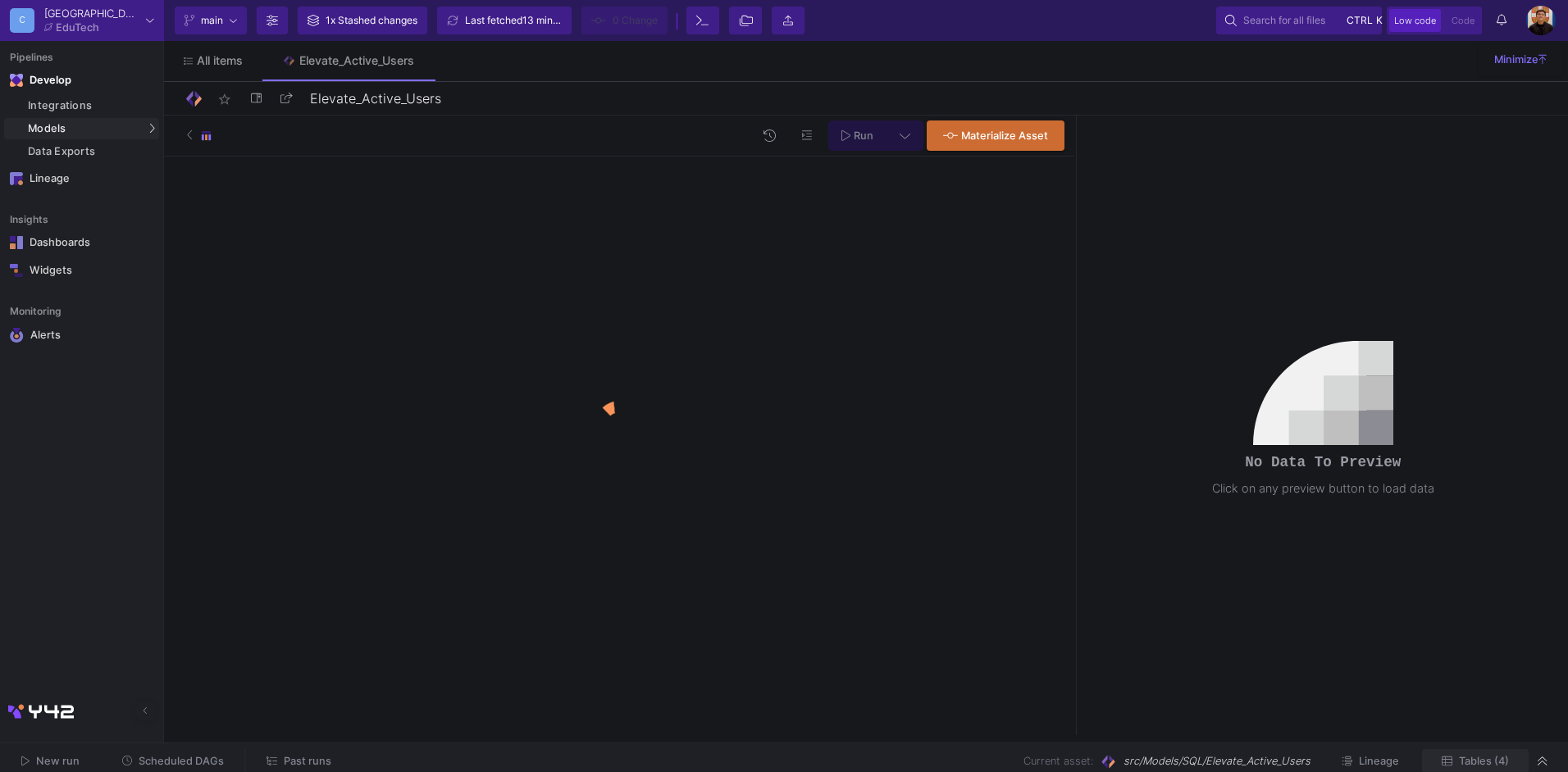
click at [1499, 762] on span "Tables (4)" at bounding box center [1484, 761] width 50 height 12
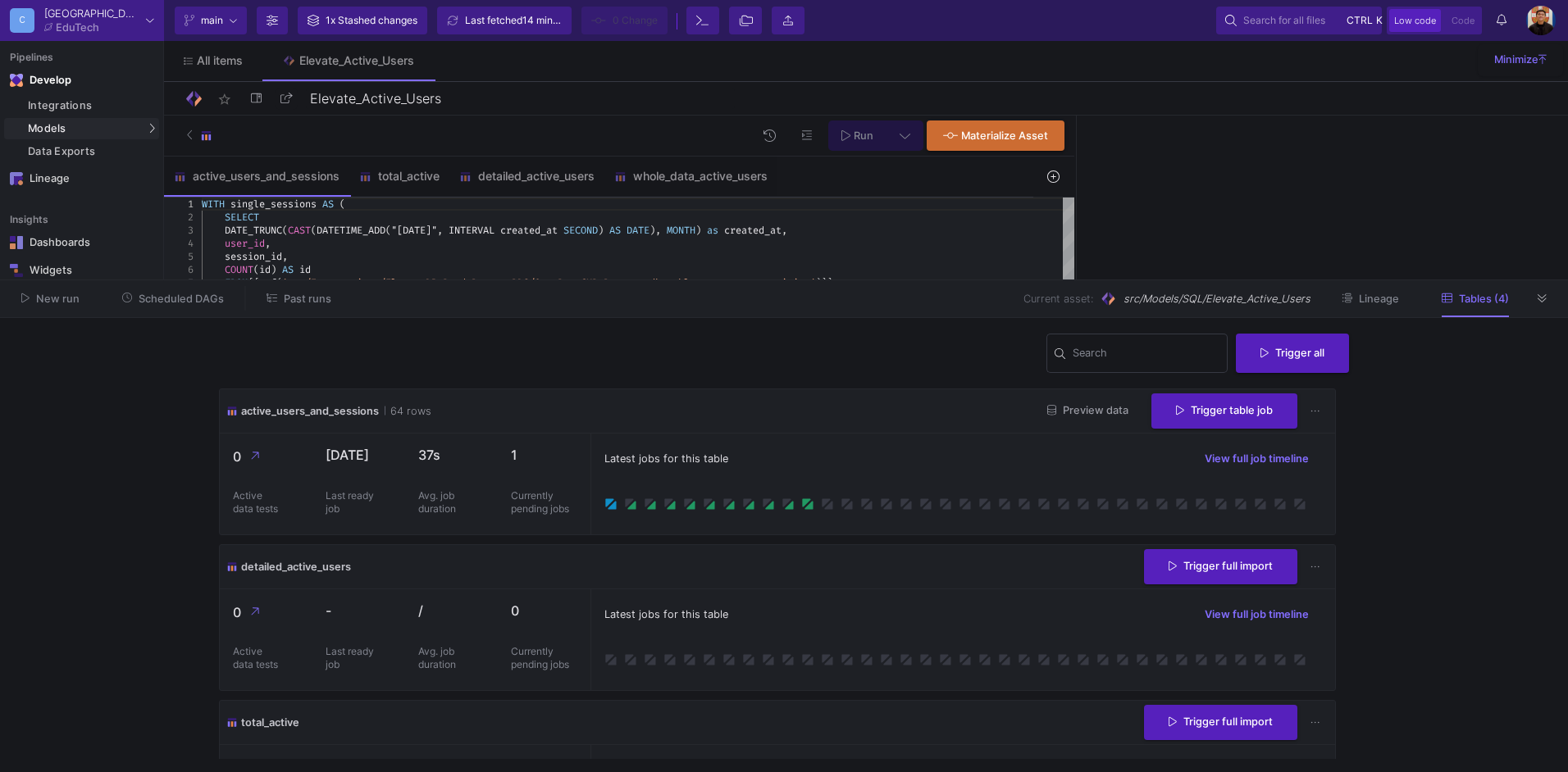
click at [852, 617] on div "Latest jobs for this table View full job timeline" at bounding box center [963, 615] width 717 height 25
click at [1536, 296] on button at bounding box center [1542, 298] width 25 height 25
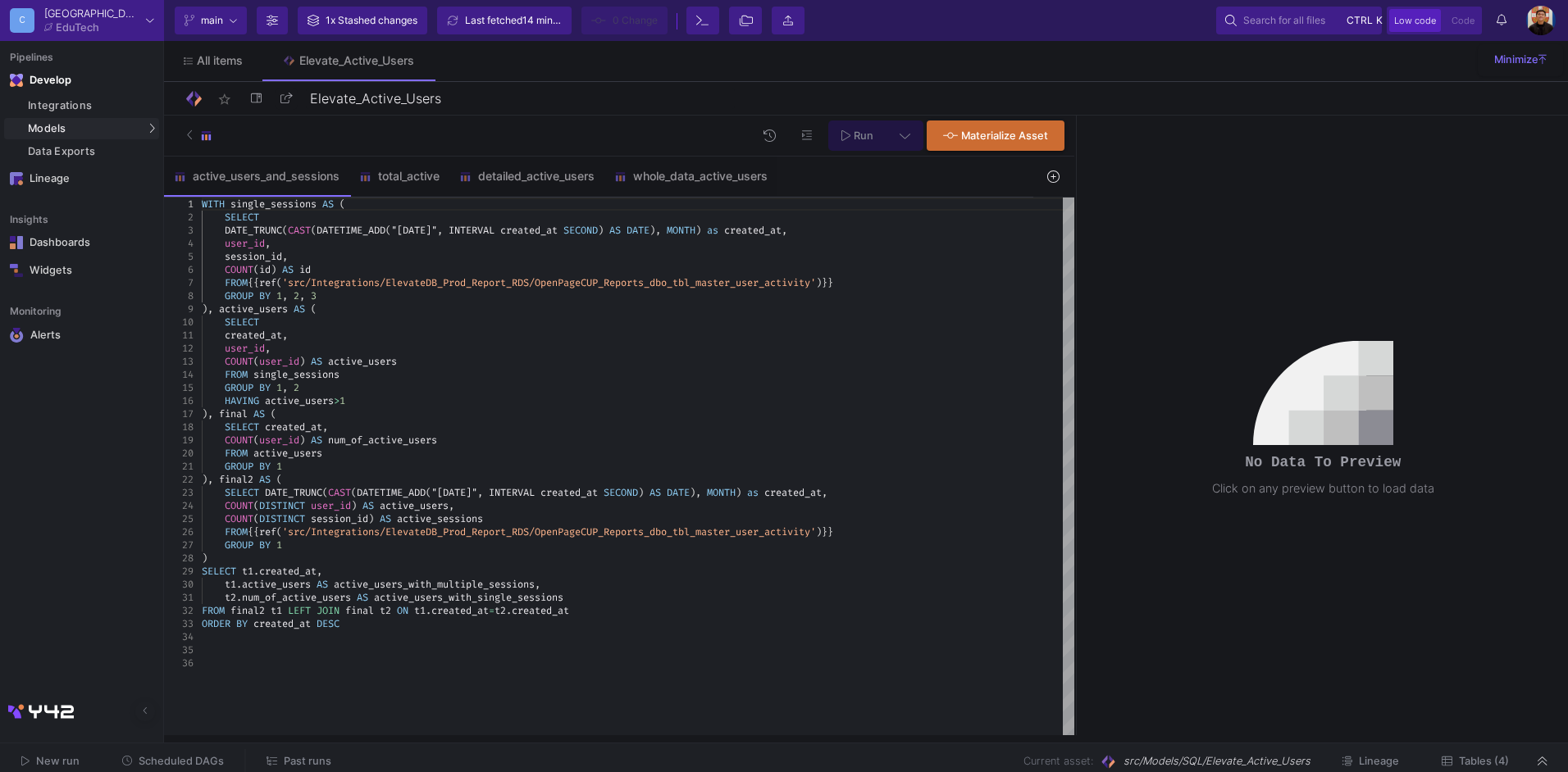
click at [908, 134] on icon at bounding box center [905, 135] width 11 height 12
click at [637, 228] on div "Full preview" at bounding box center [647, 230] width 101 height 18
click at [589, 229] on input "Full preview Slower on big datasets" at bounding box center [582, 237] width 16 height 16
radio input "true"
click at [863, 138] on span "Run" at bounding box center [864, 135] width 20 height 12
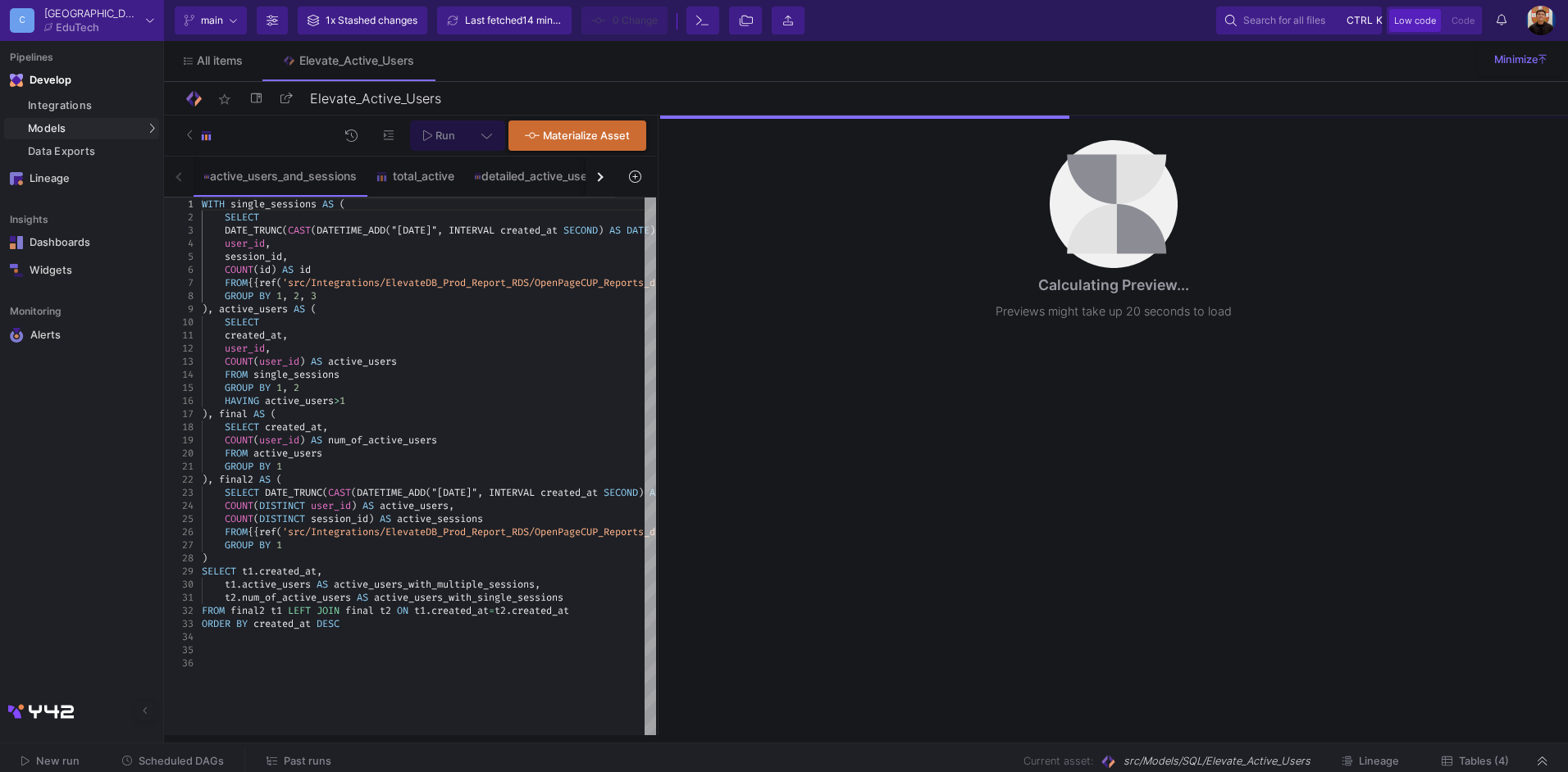
drag, startPoint x: 1076, startPoint y: 402, endPoint x: 678, endPoint y: 426, distance: 398.7
click at [656, 427] on div at bounding box center [658, 425] width 4 height 620
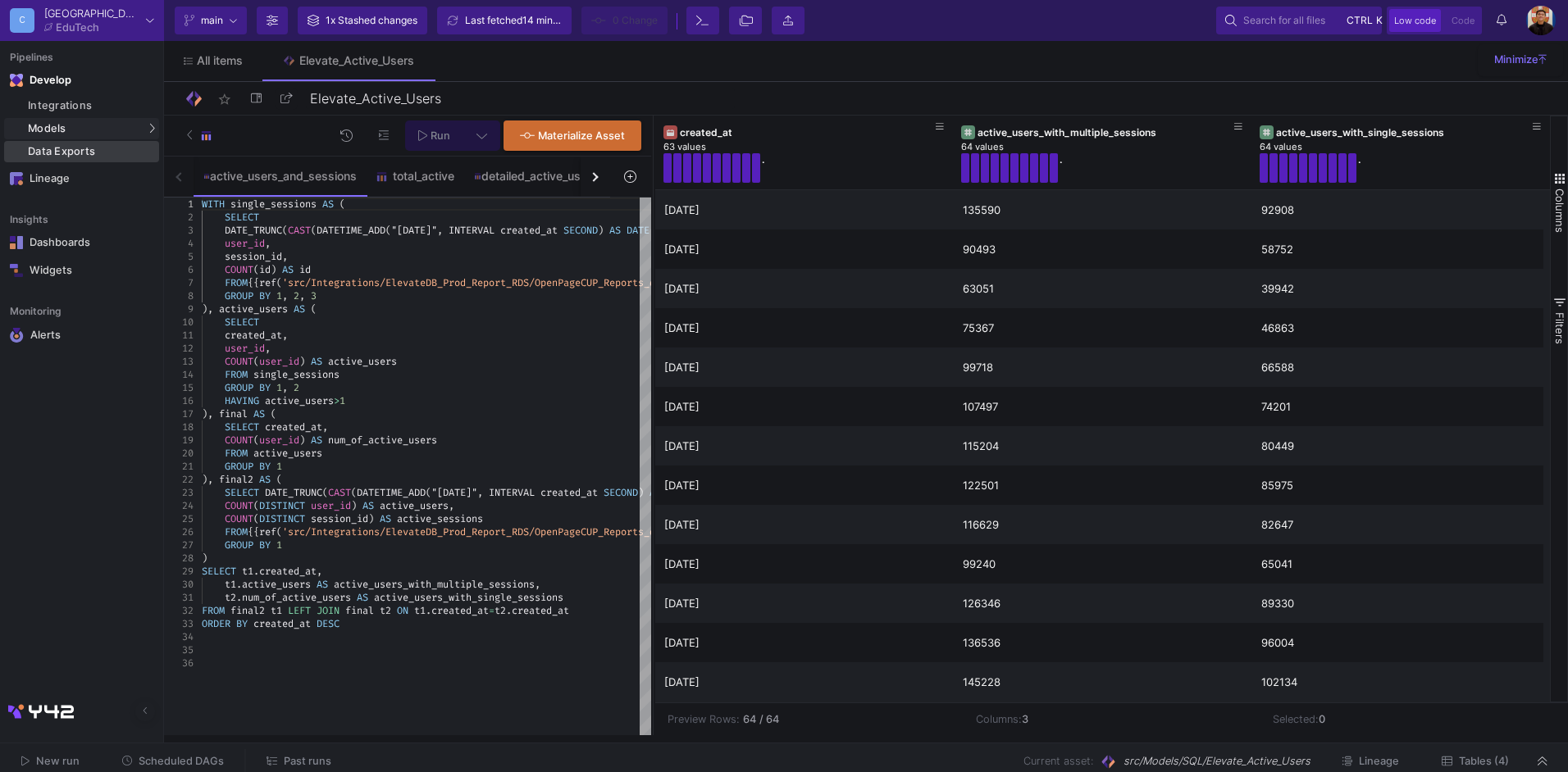
click at [70, 148] on div "Data Exports" at bounding box center [91, 152] width 127 height 13
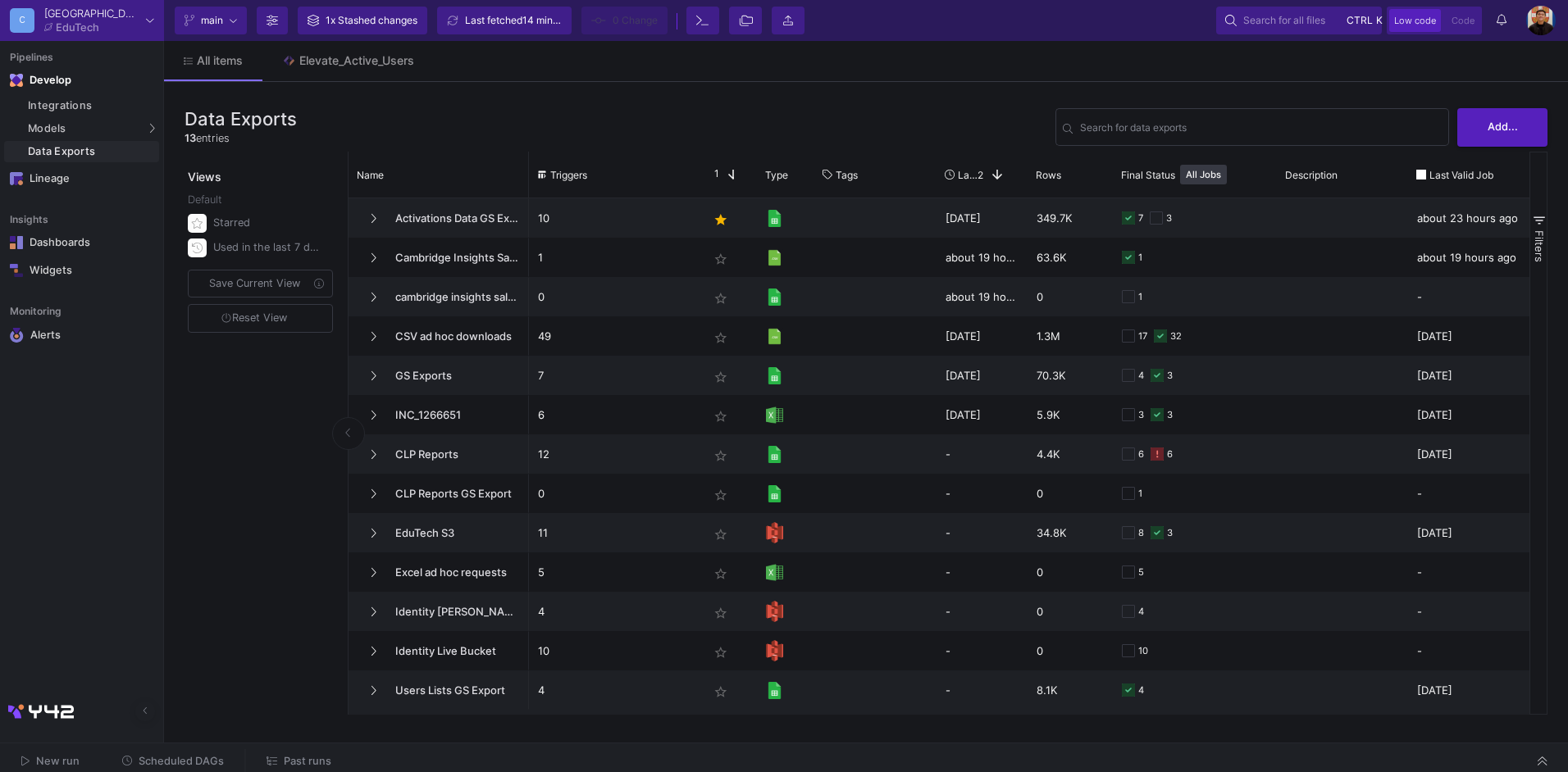
click at [439, 297] on mat-tooltip-component "Cambridge Insights Sales Data Export" at bounding box center [441, 301] width 164 height 35
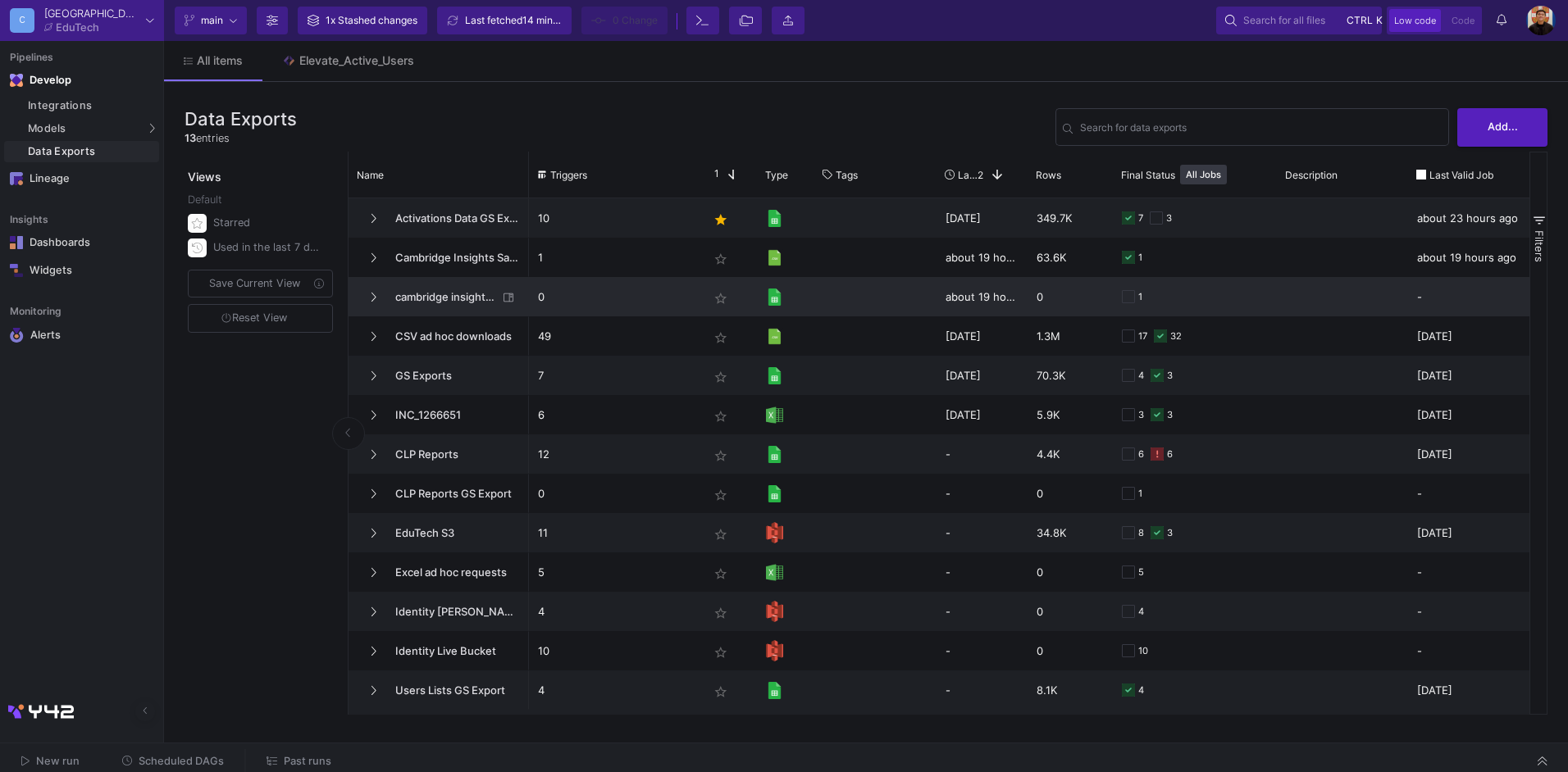
click at [615, 296] on p "0" at bounding box center [614, 297] width 153 height 38
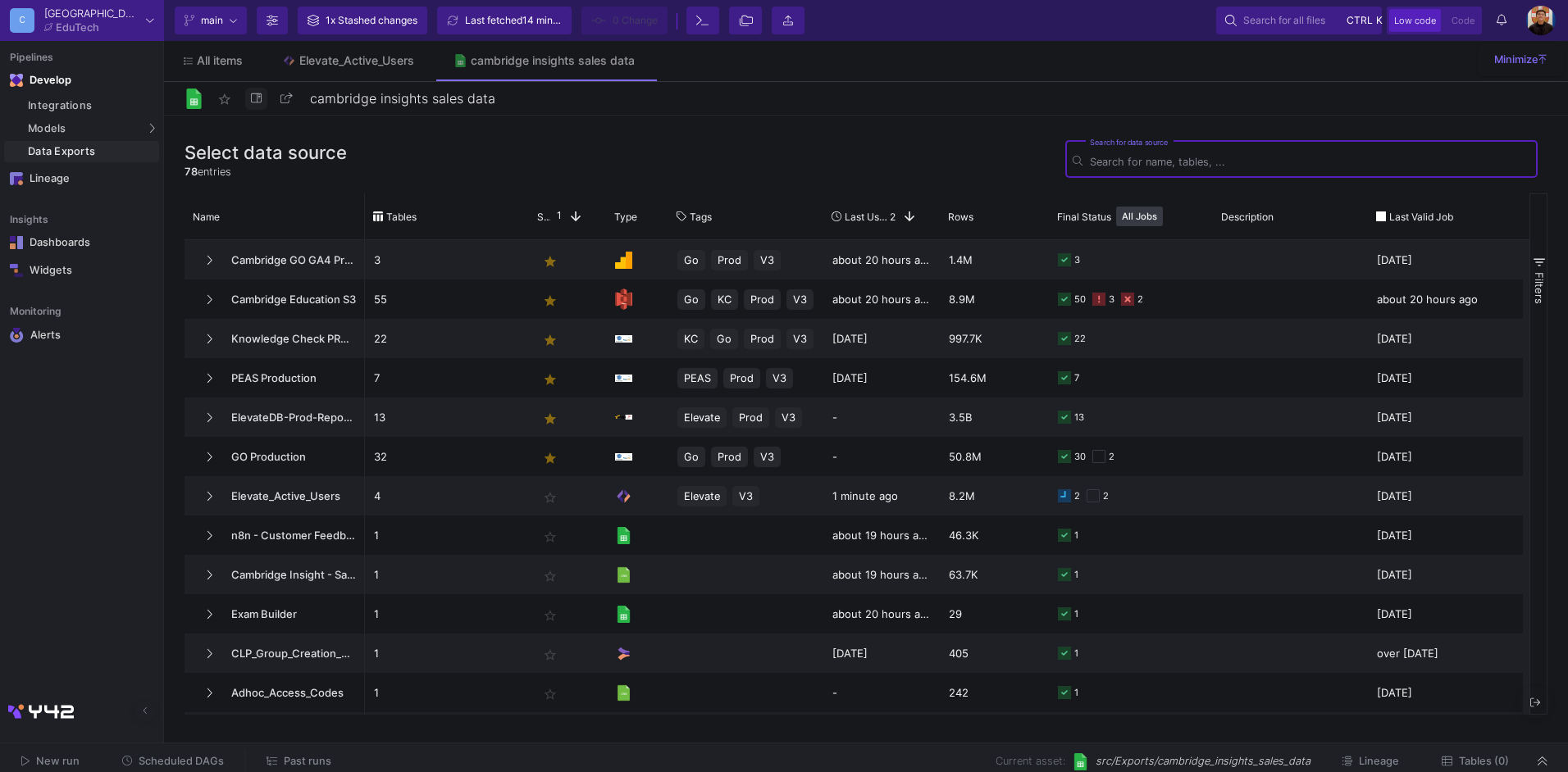
click at [258, 98] on icon at bounding box center [256, 98] width 11 height 9
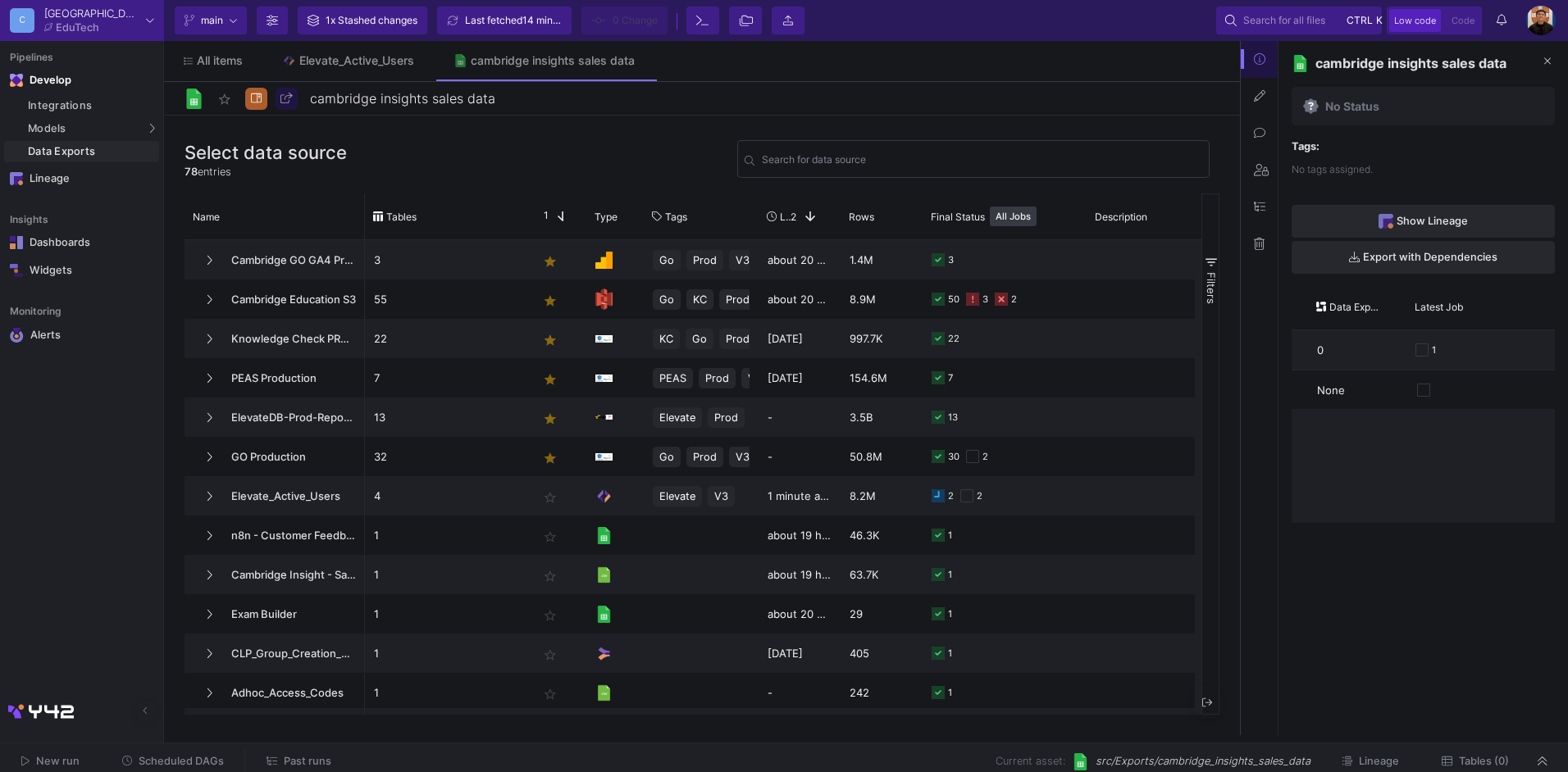
click at [1261, 238] on icon at bounding box center [1260, 243] width 11 height 12
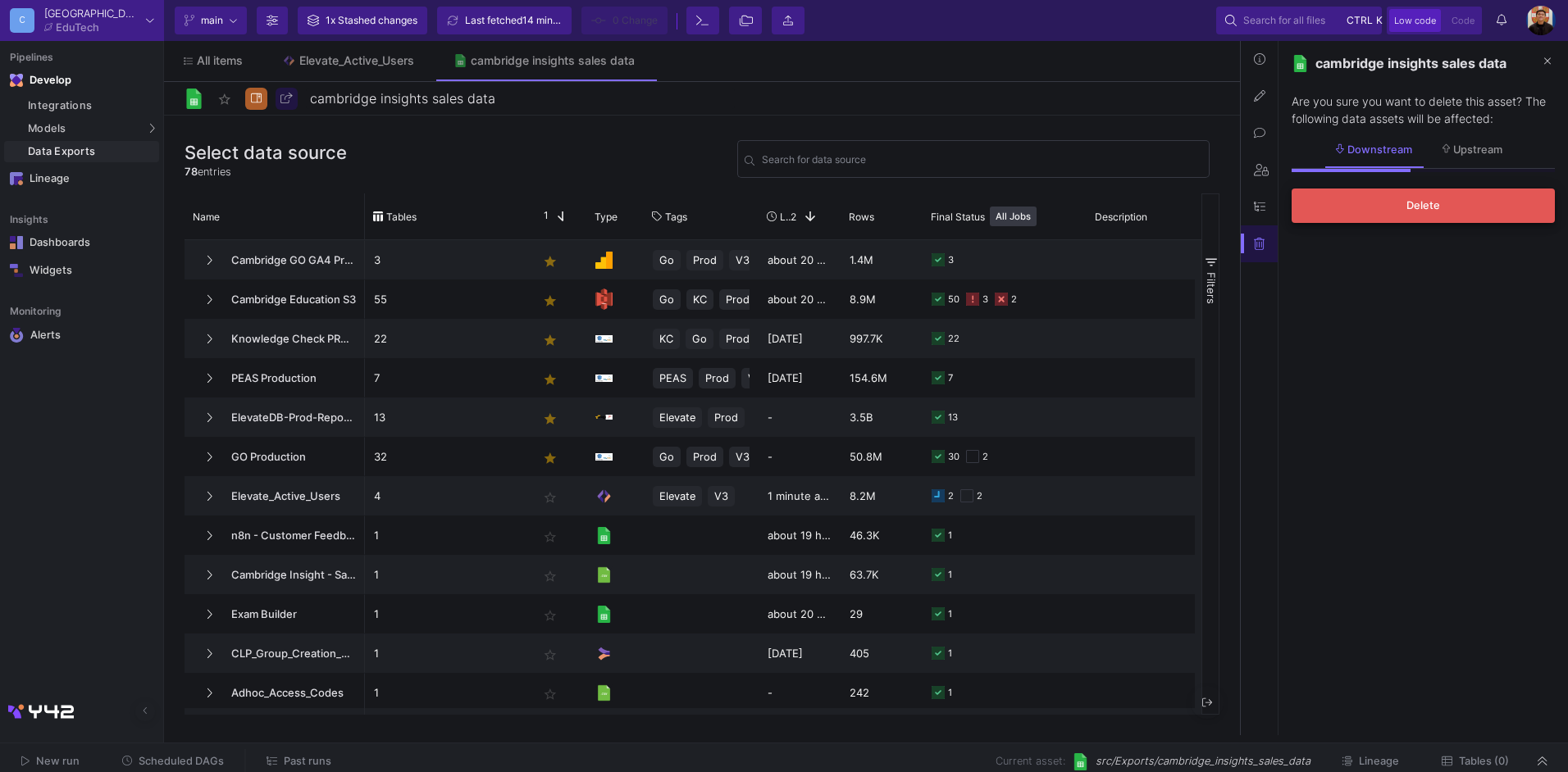
click at [1424, 209] on span "Delete" at bounding box center [1423, 205] width 34 height 12
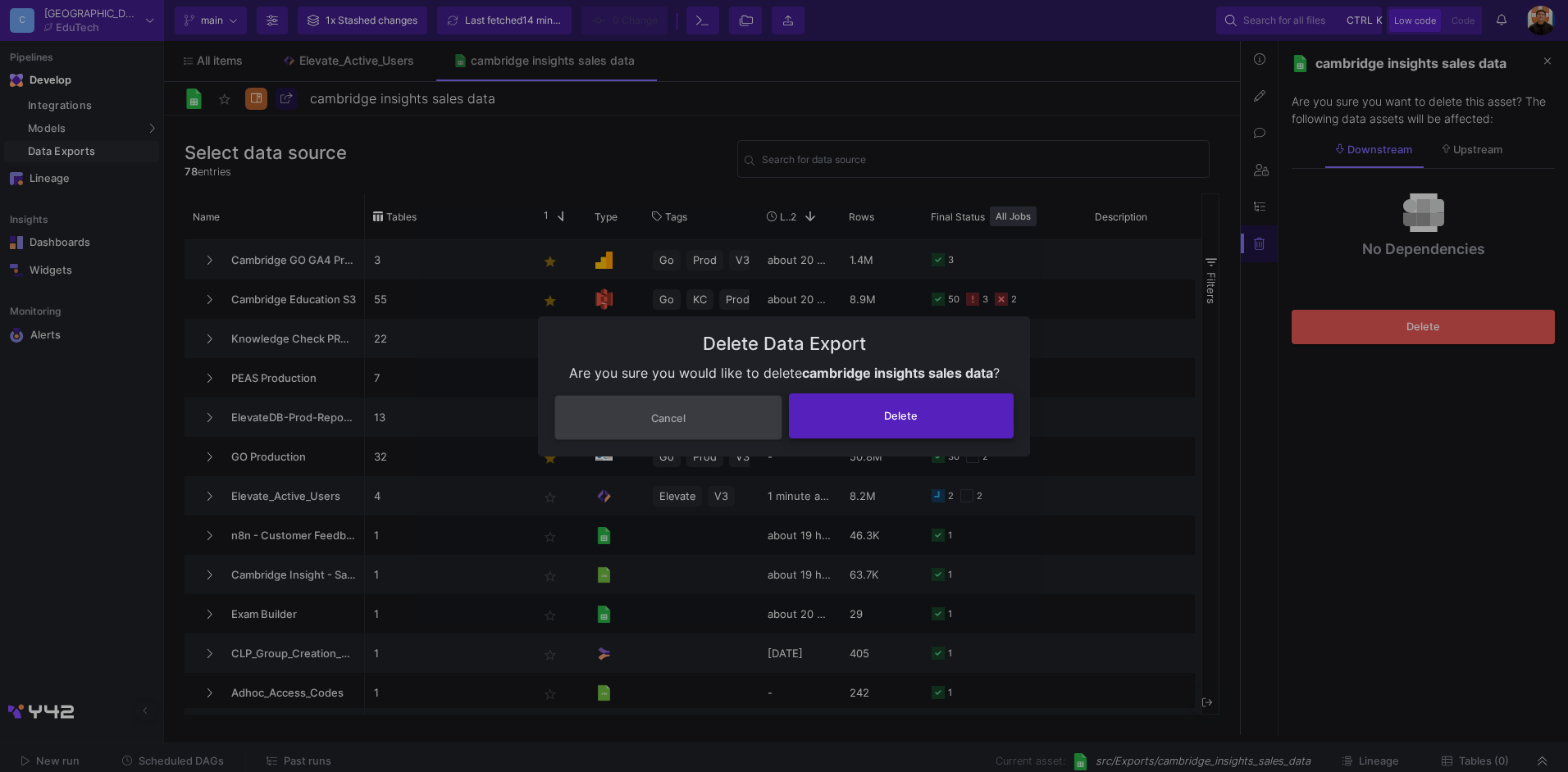
click at [961, 403] on button "Delete" at bounding box center [901, 415] width 225 height 45
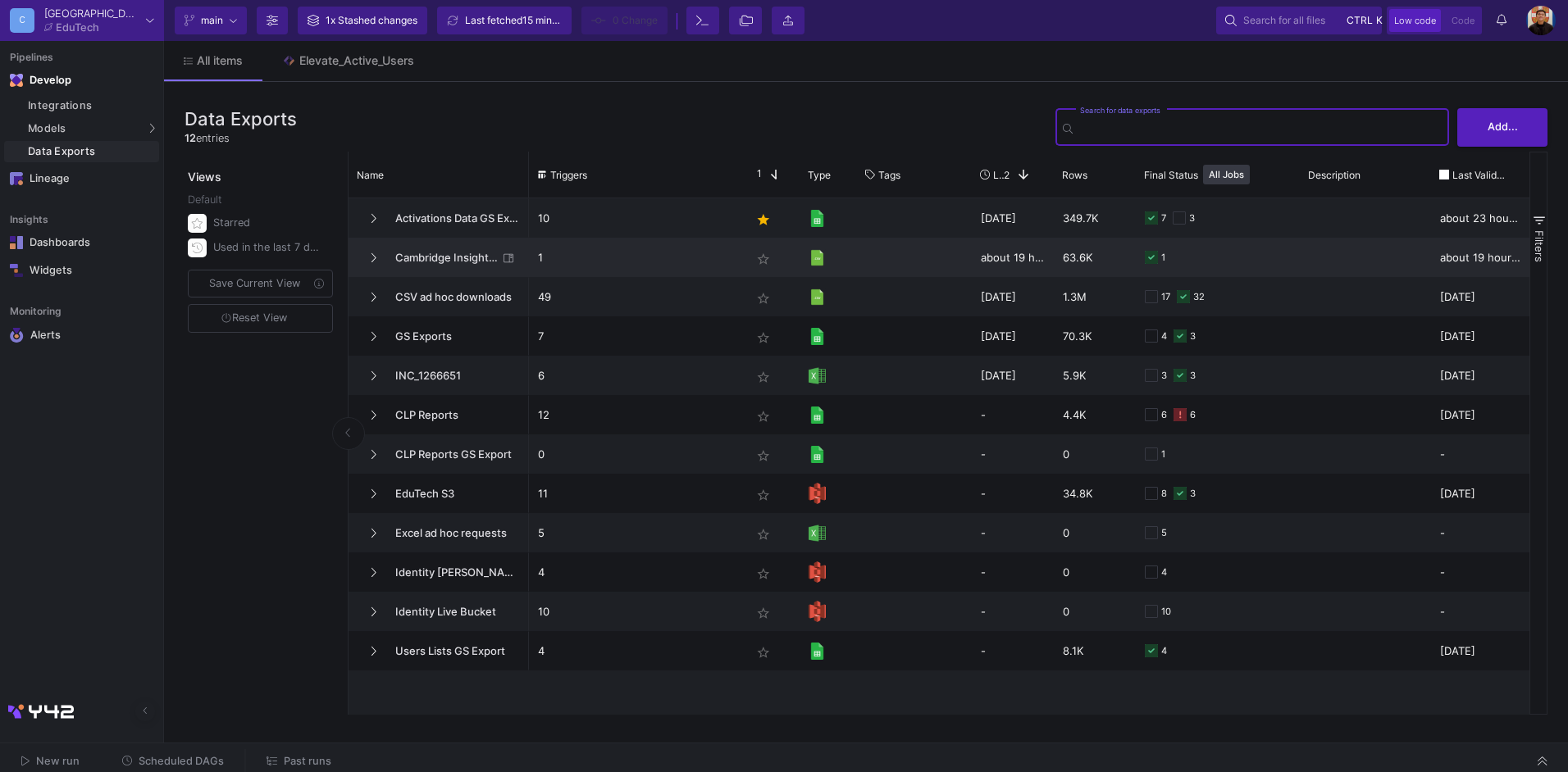
click at [459, 254] on span "Cambridge Insights Sales Data Export" at bounding box center [441, 258] width 113 height 38
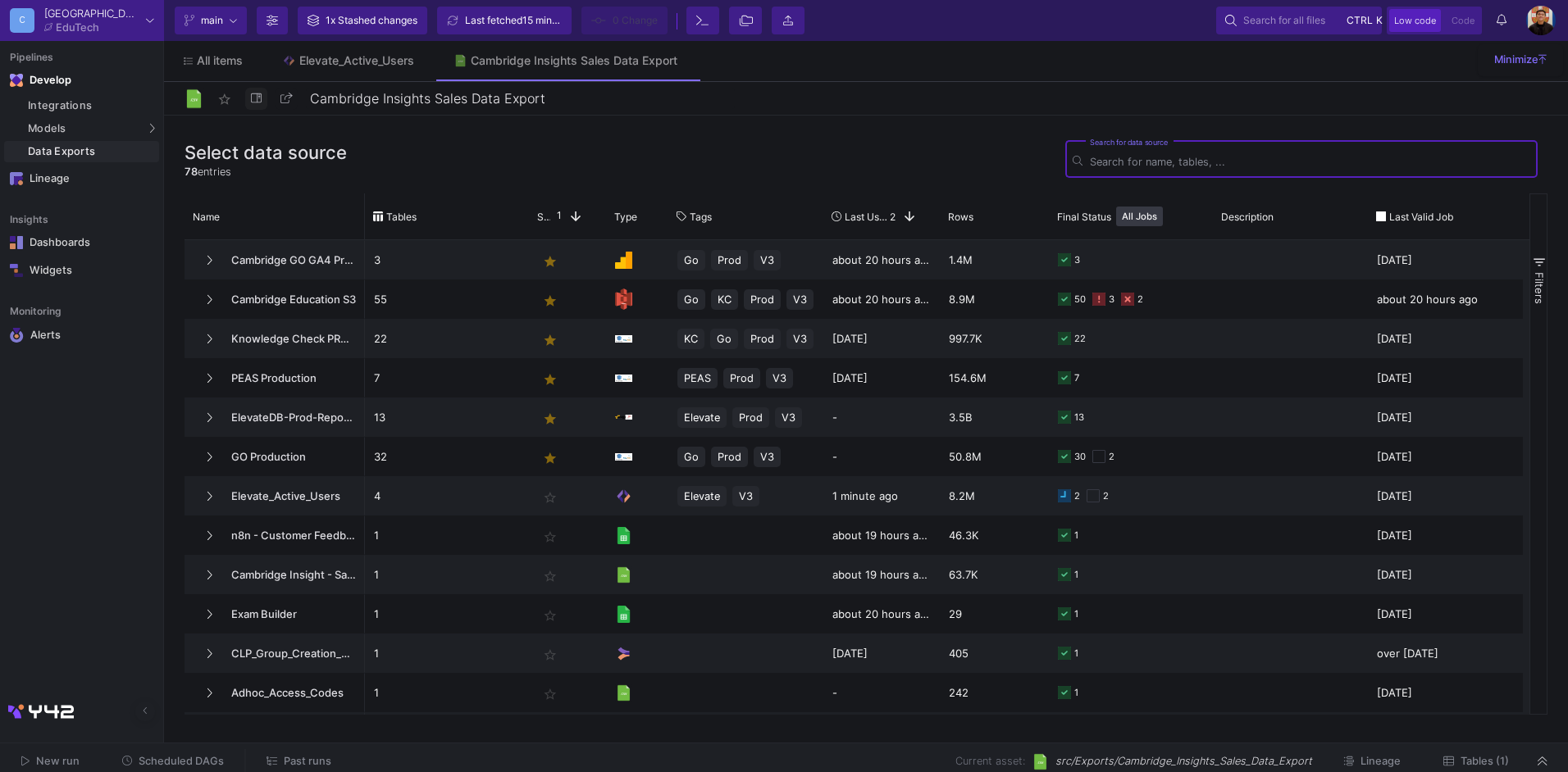
click at [255, 107] on button at bounding box center [256, 99] width 22 height 22
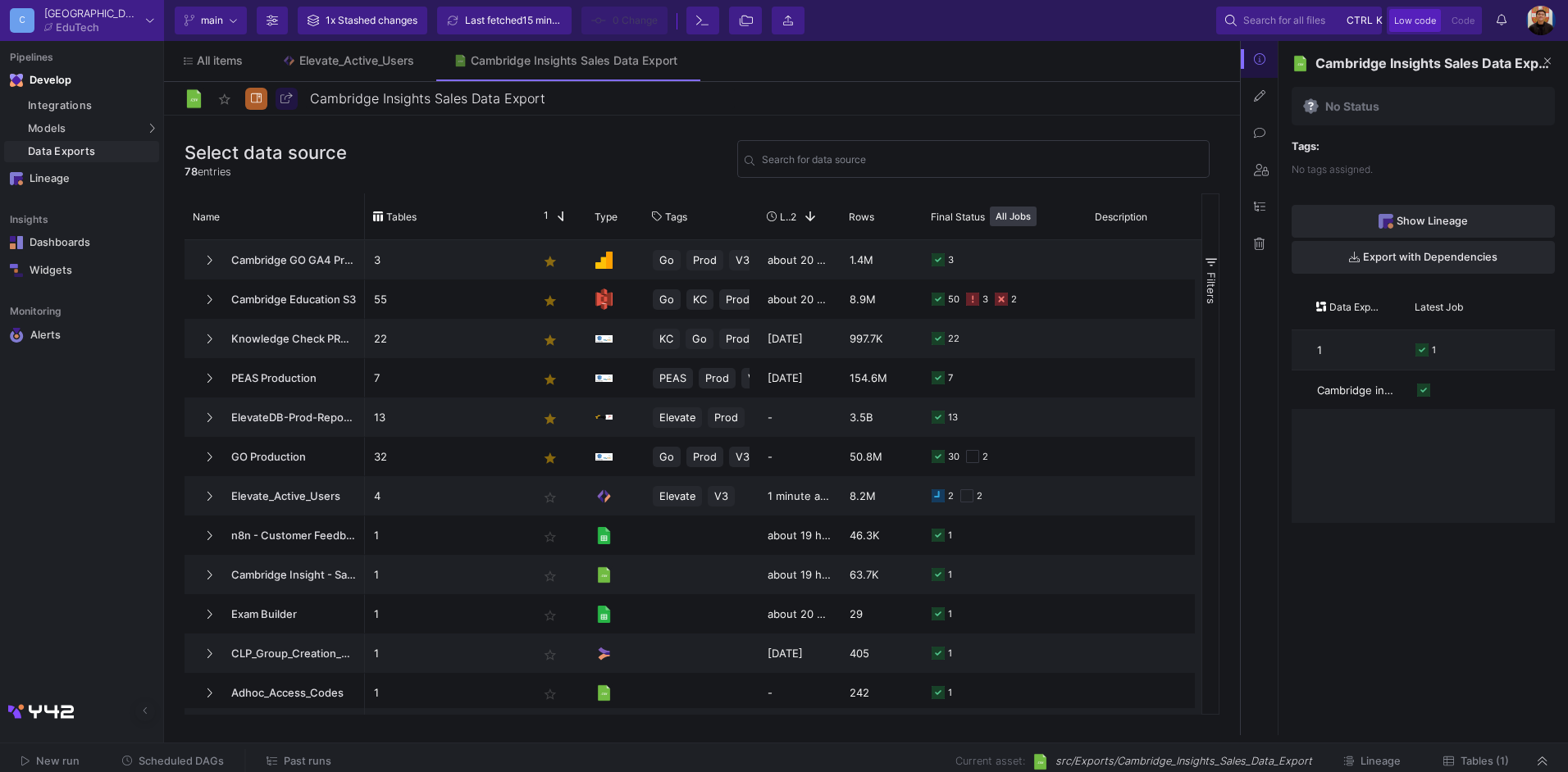
click at [1258, 242] on icon at bounding box center [1260, 243] width 11 height 12
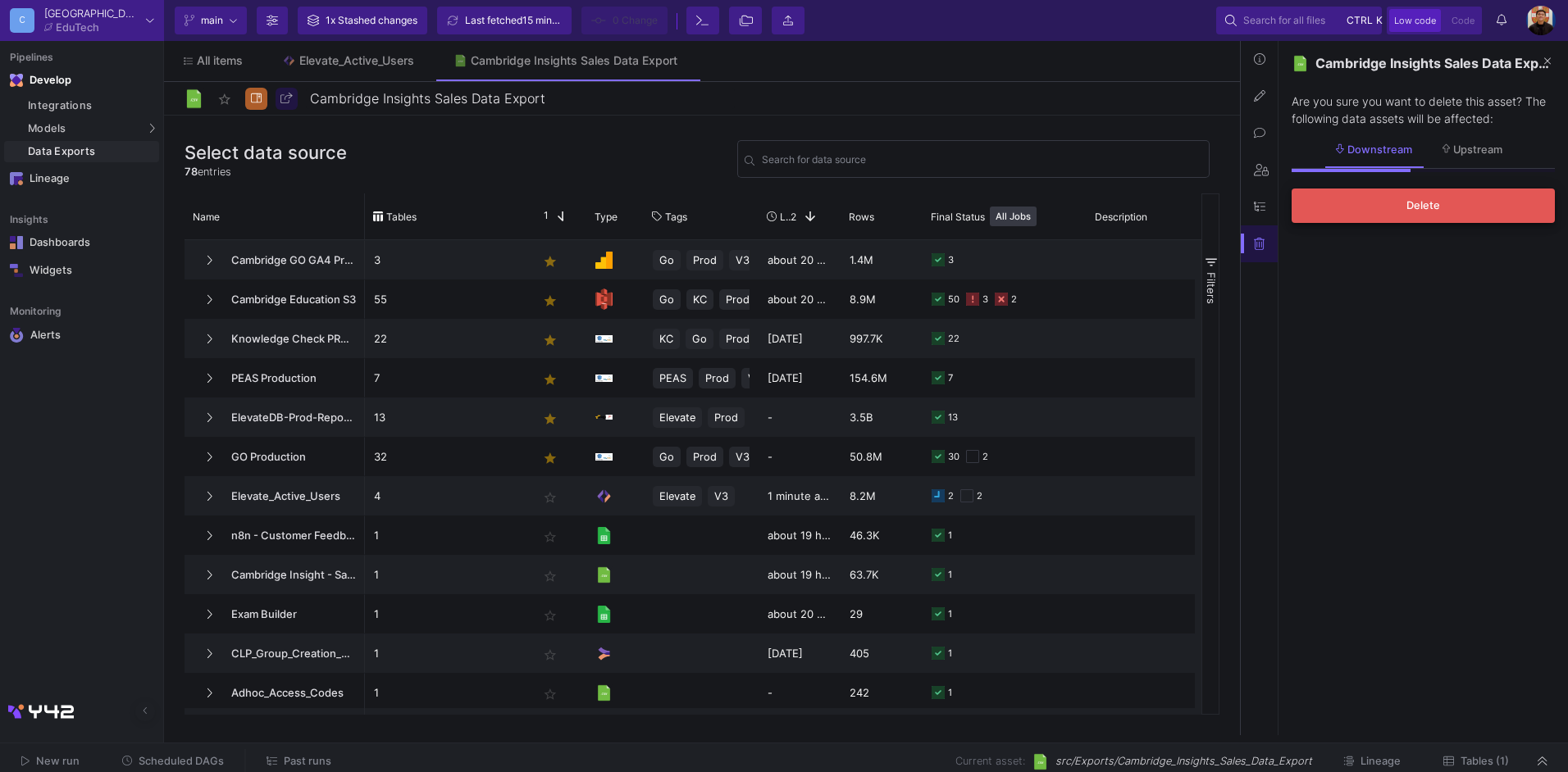
click at [1412, 213] on button "Delete" at bounding box center [1423, 206] width 263 height 35
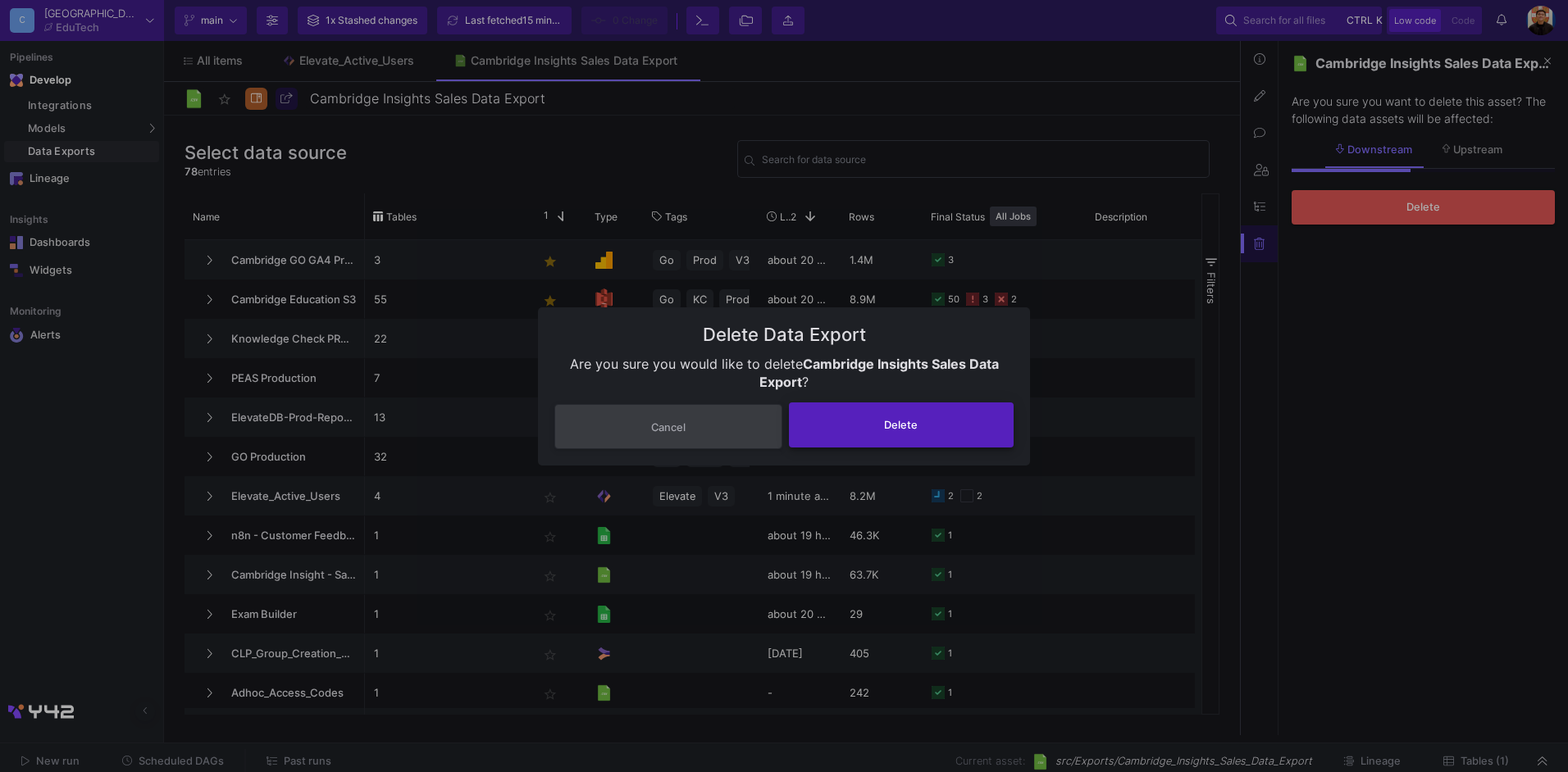
click at [961, 424] on button "Delete" at bounding box center [901, 424] width 225 height 45
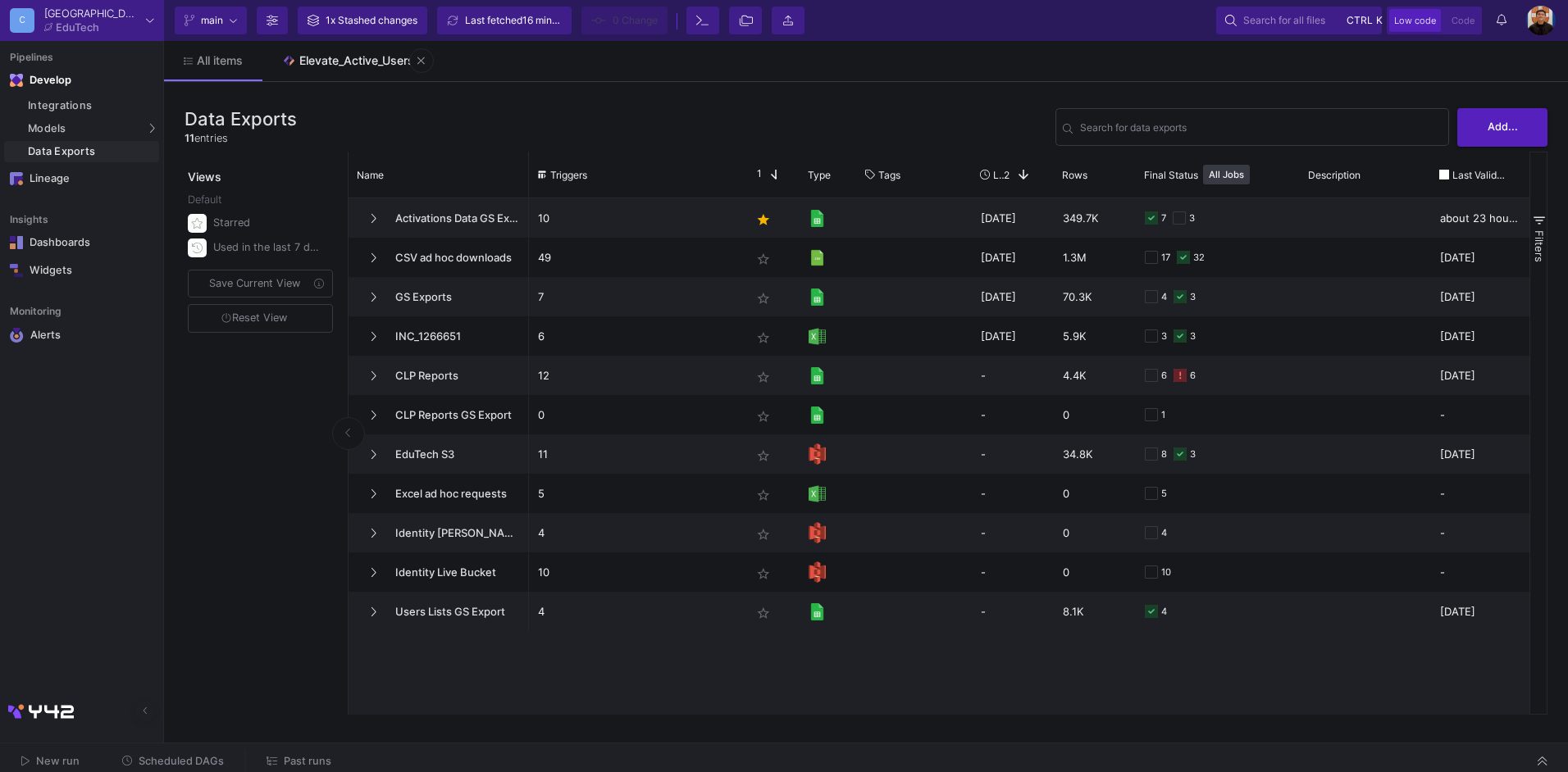
click at [328, 59] on div "Elevate_Active_Users" at bounding box center [356, 60] width 114 height 13
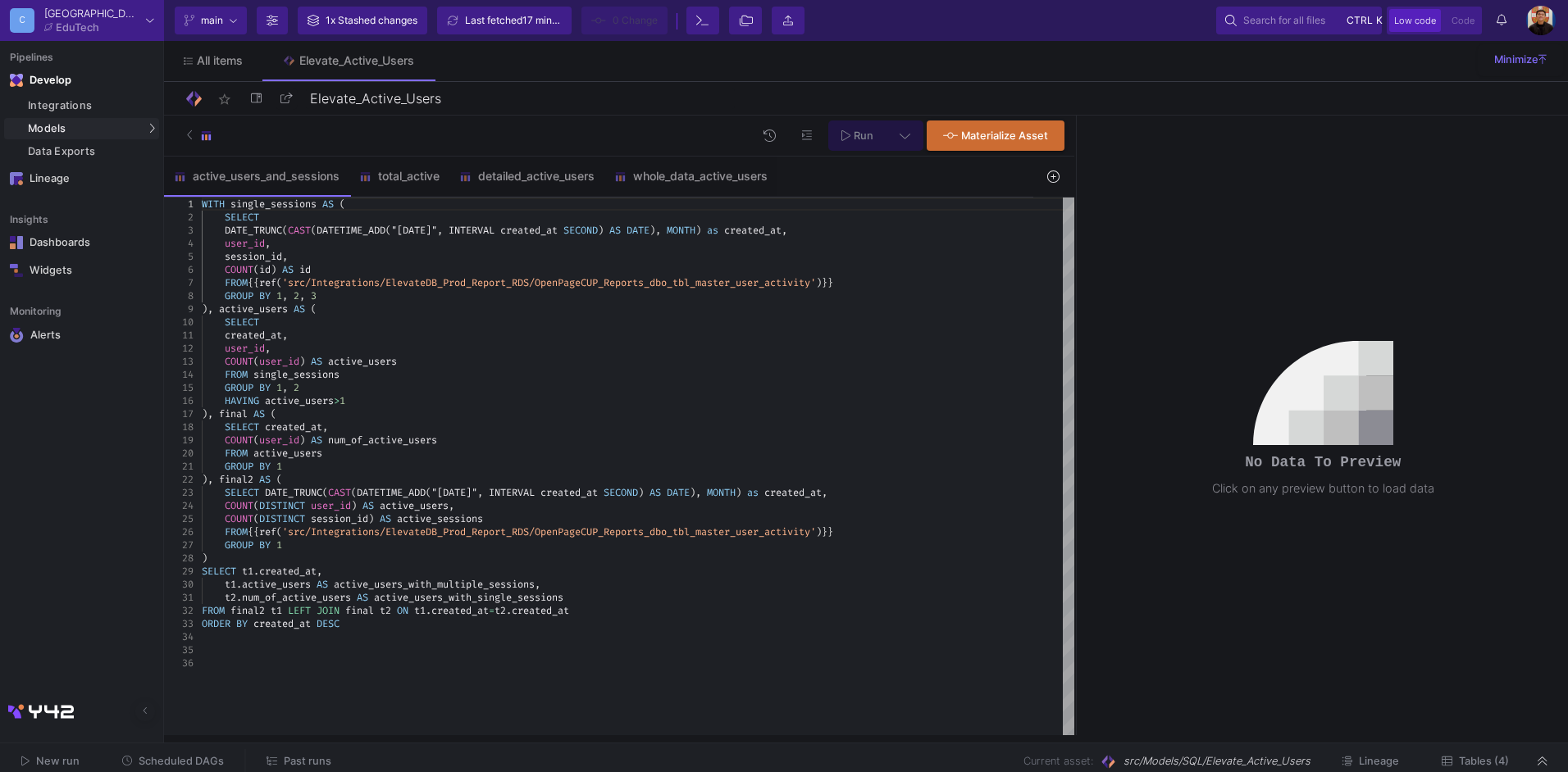
click at [1483, 764] on span "Tables (4)" at bounding box center [1484, 761] width 50 height 12
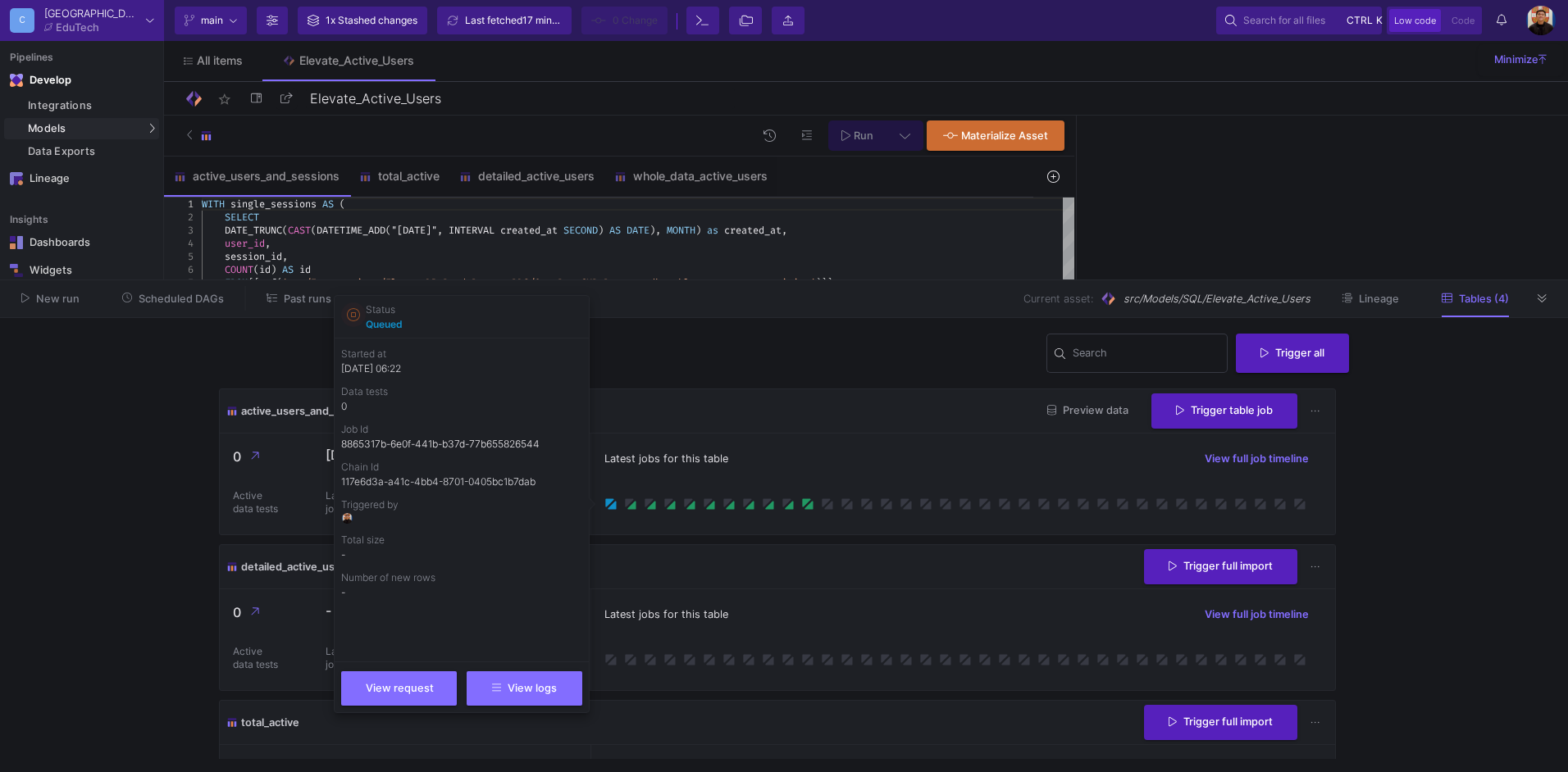
click at [351, 317] on icon at bounding box center [353, 315] width 13 height 13
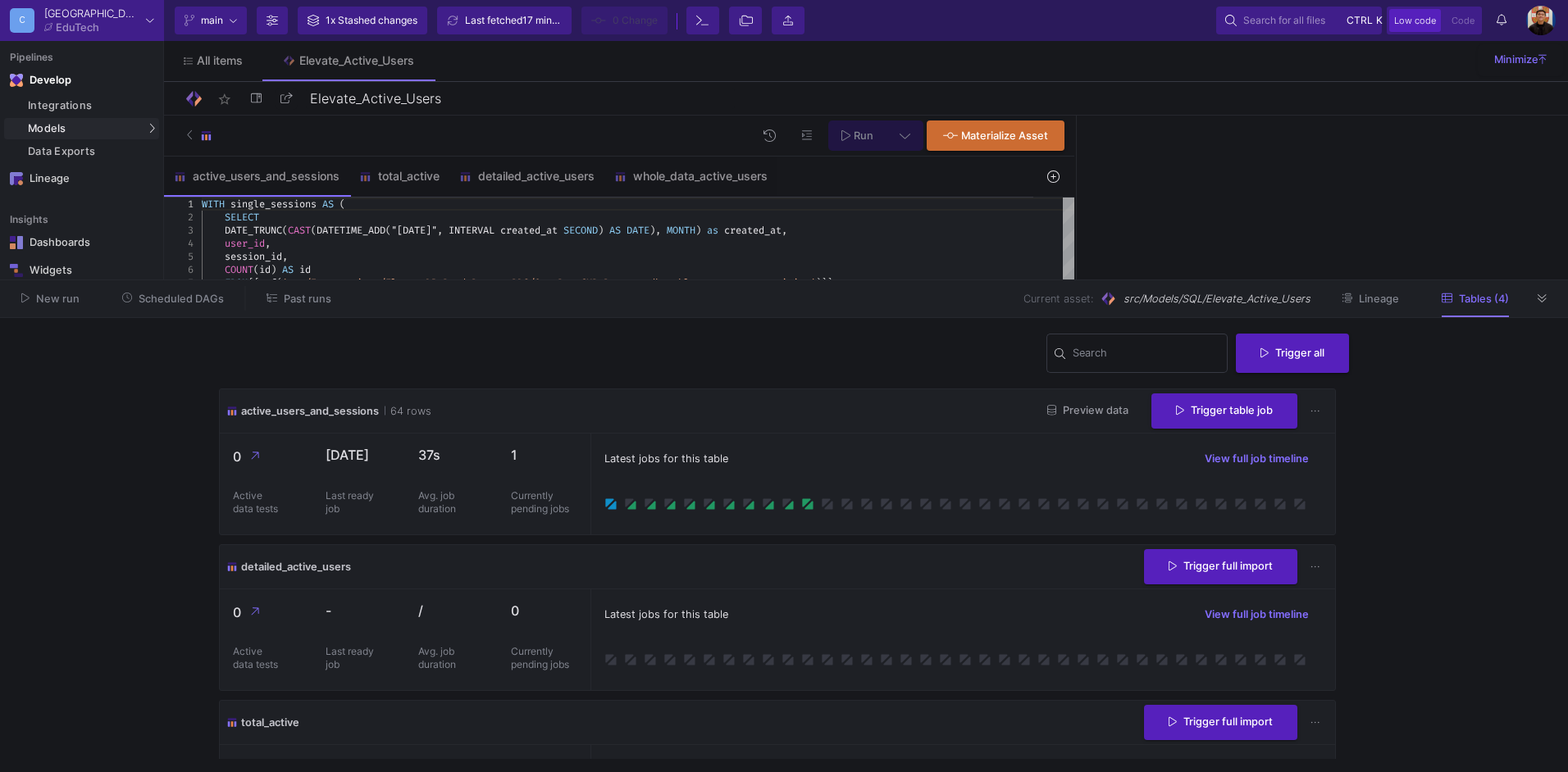
click at [818, 590] on div "Latest jobs for this table View full job timeline" at bounding box center [962, 639] width 745 height 101
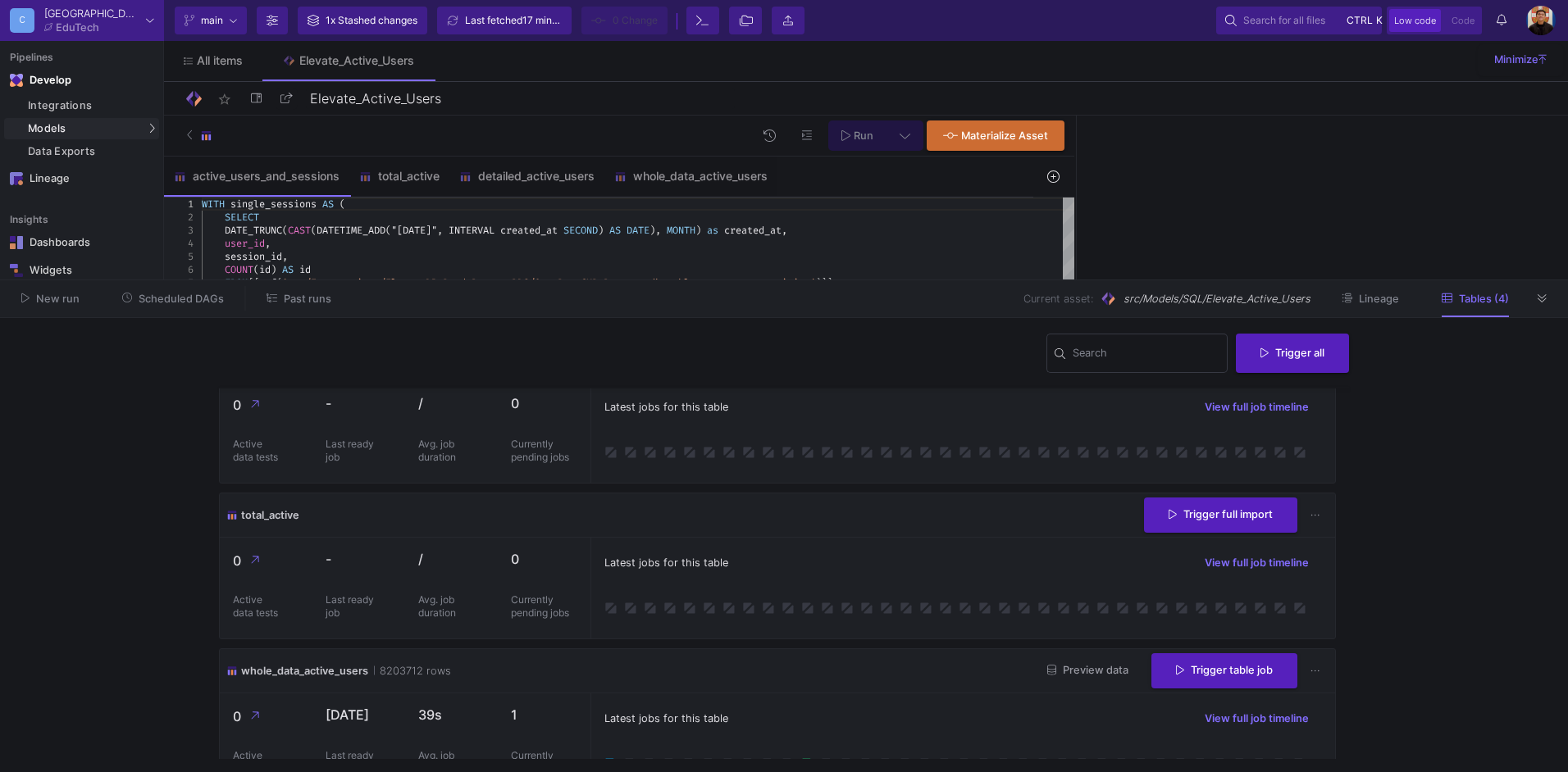
scroll to position [244, 0]
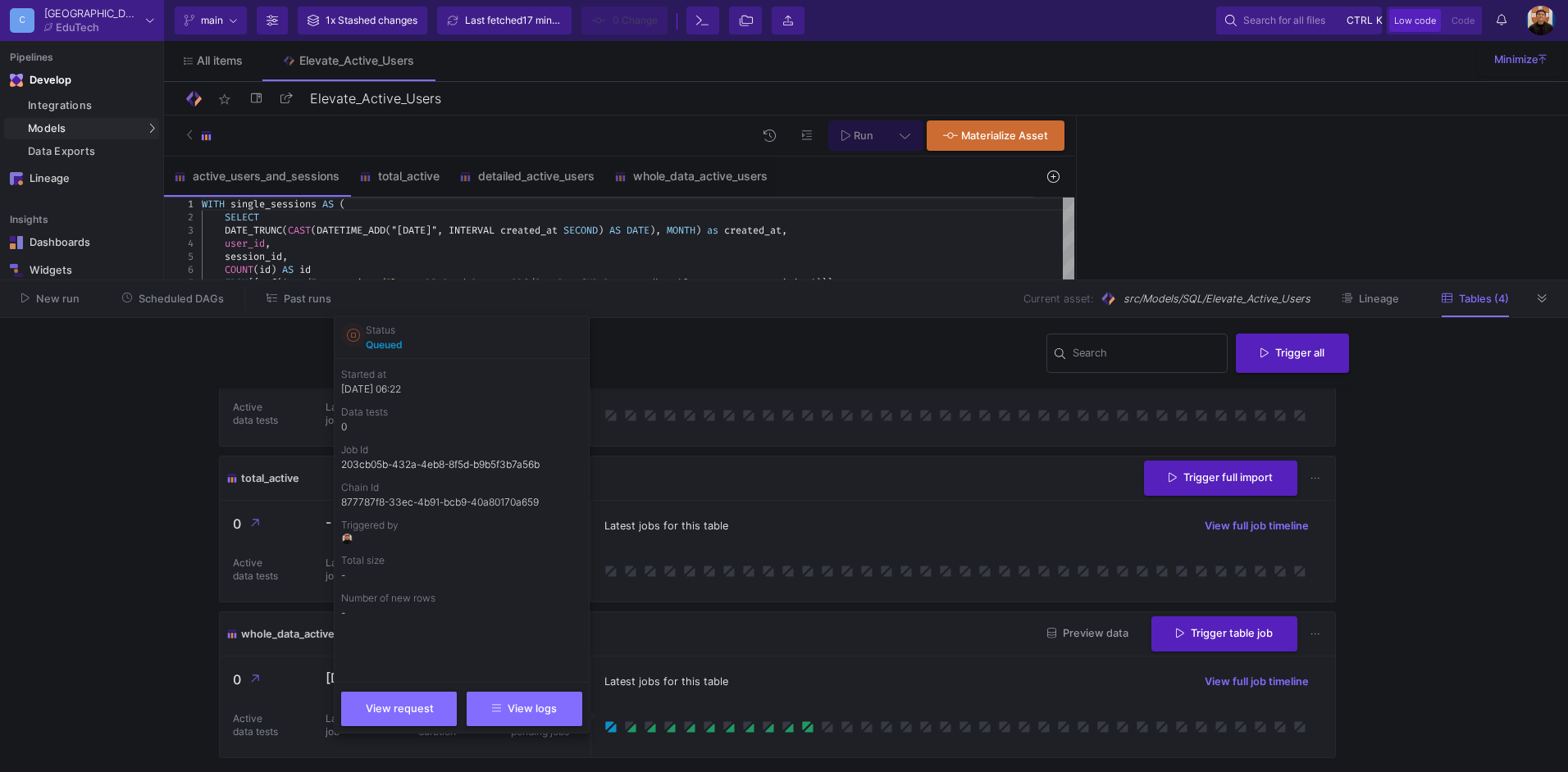
click at [356, 333] on icon at bounding box center [353, 335] width 13 height 13
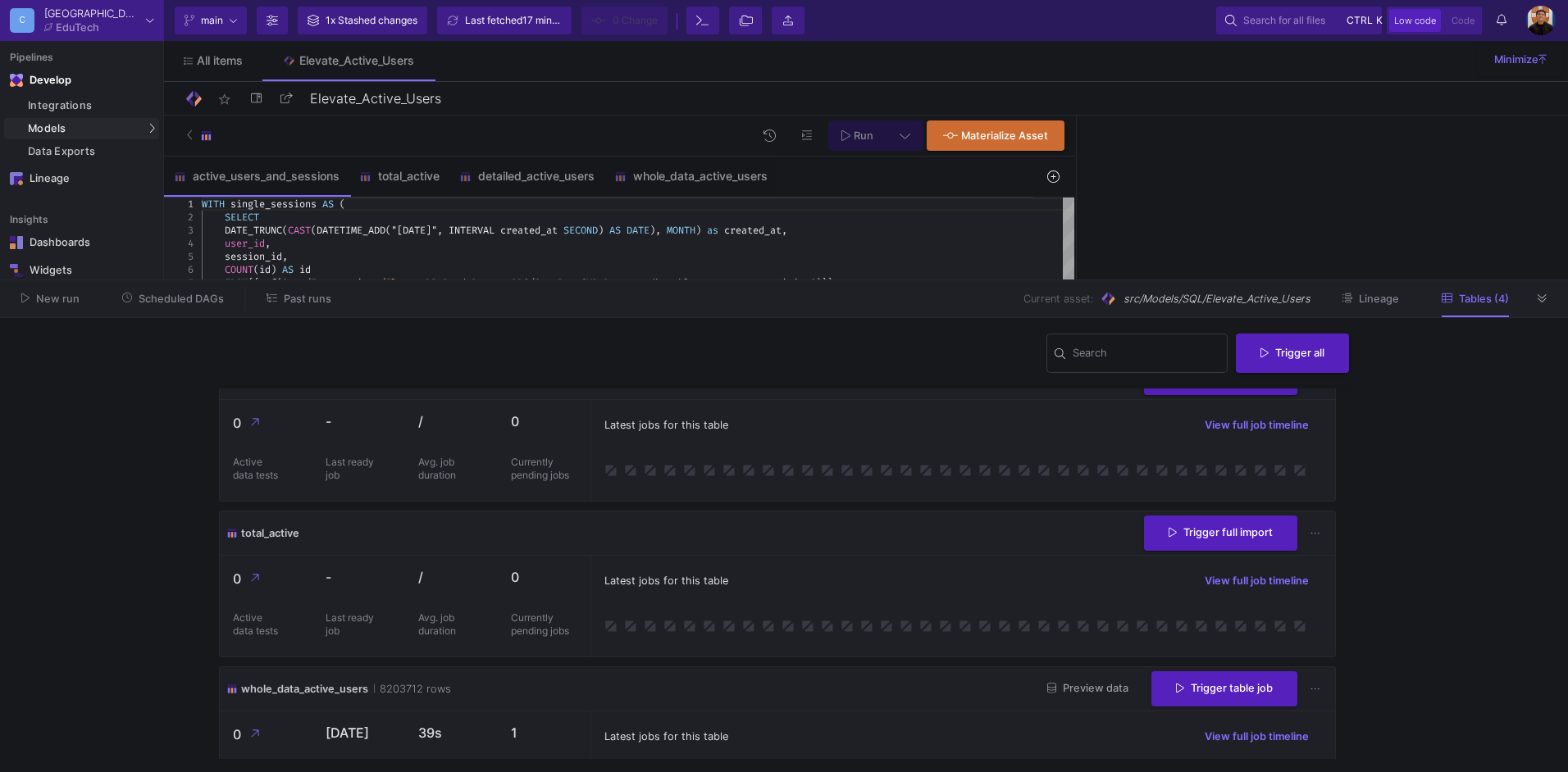
scroll to position [0, 0]
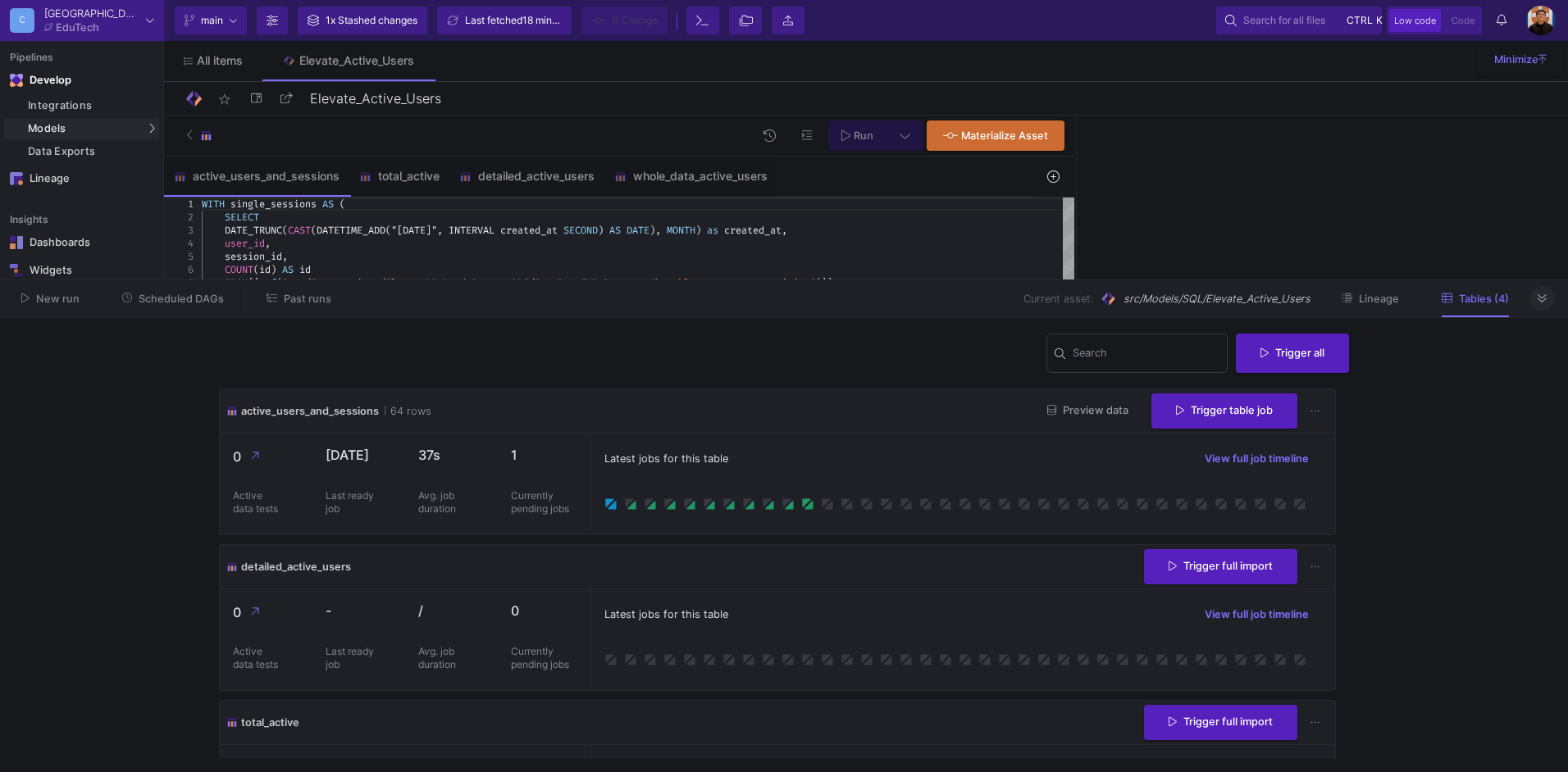
click at [1547, 296] on icon at bounding box center [1542, 299] width 9 height 11
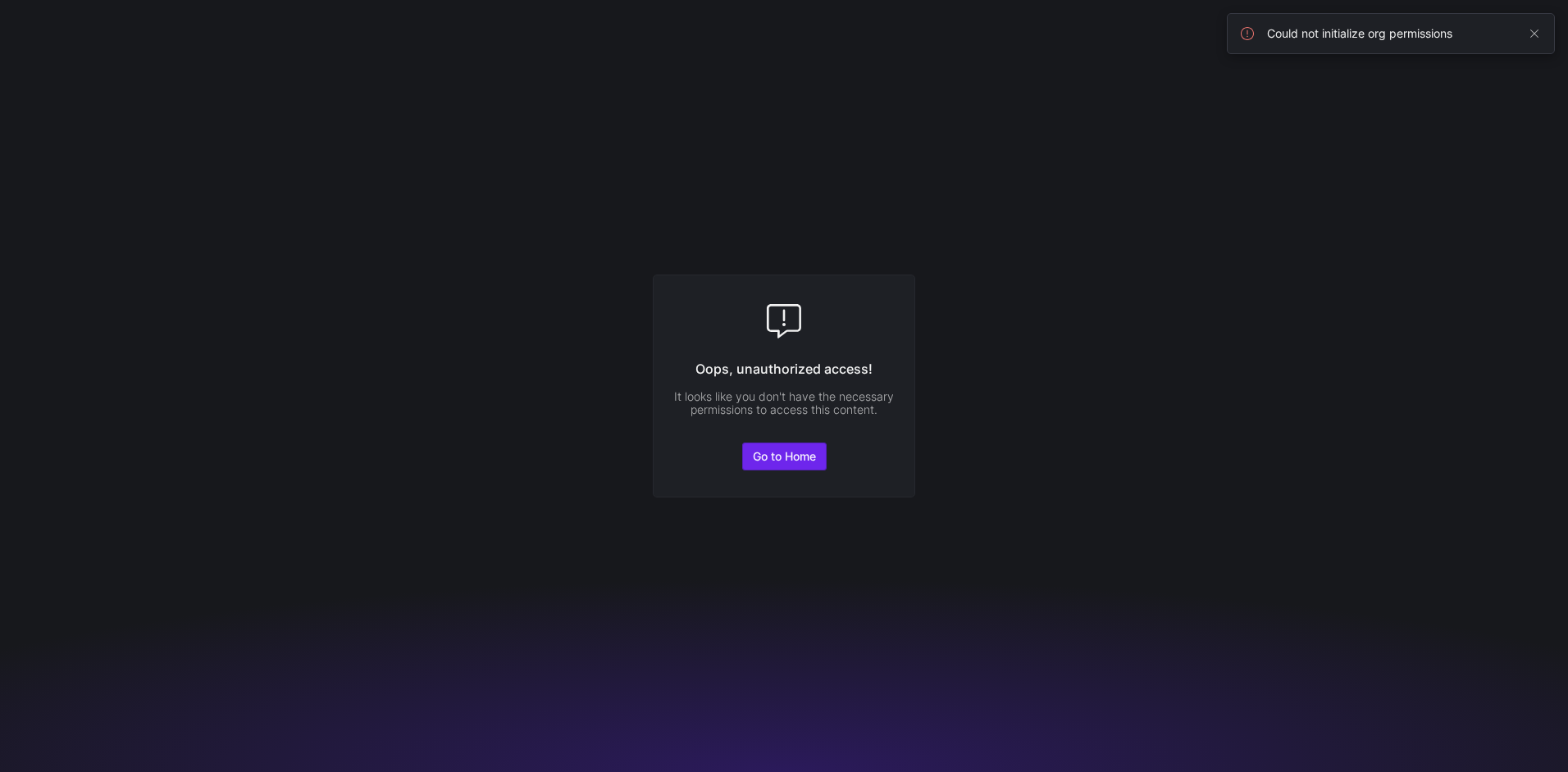
click at [800, 464] on span at bounding box center [784, 456] width 83 height 27
